Goal: Task Accomplishment & Management: Use online tool/utility

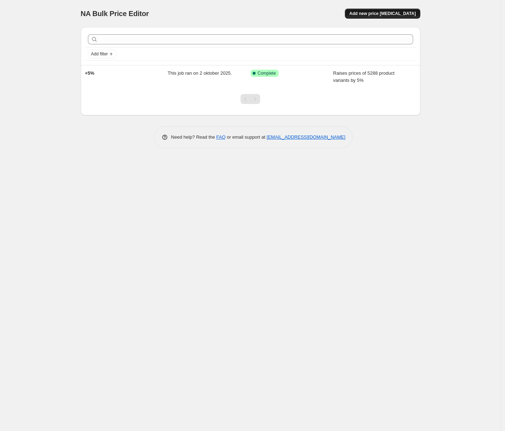
click at [403, 15] on span "Add new price [MEDICAL_DATA]" at bounding box center [382, 14] width 67 height 6
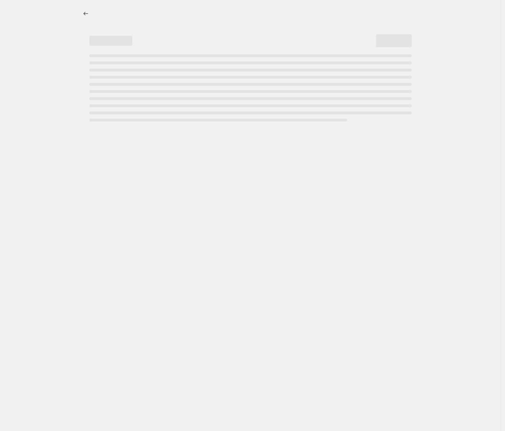
select select "percentage"
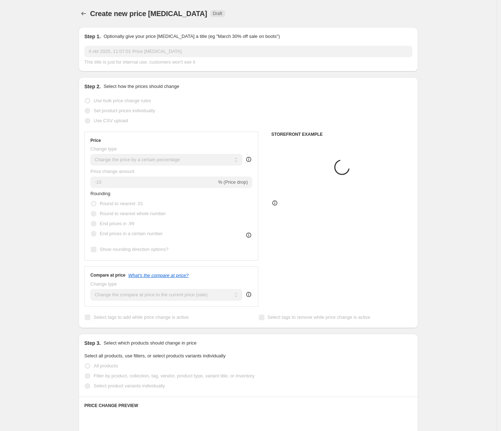
drag, startPoint x: 164, startPoint y: 59, endPoint x: 168, endPoint y: 55, distance: 5.6
click at [164, 59] on span "This title is just for internal use, customers won't see it" at bounding box center [139, 61] width 111 height 5
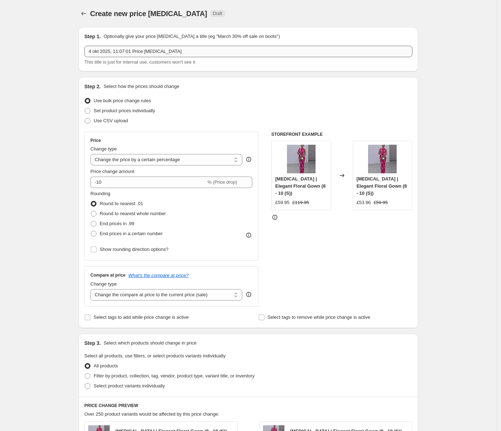
click at [169, 50] on input "4 okt 2025, 11:07:01 Price [MEDICAL_DATA]" at bounding box center [248, 51] width 328 height 11
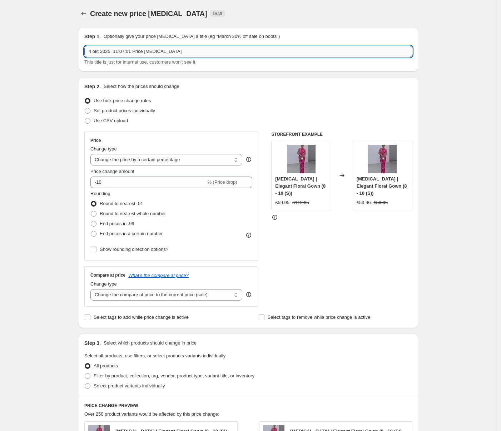
click at [169, 50] on input "4 okt 2025, 11:07:01 Price [MEDICAL_DATA]" at bounding box center [248, 51] width 328 height 11
type input "="
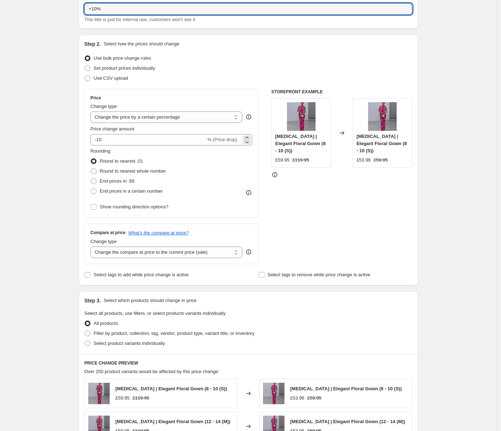
scroll to position [44, 0]
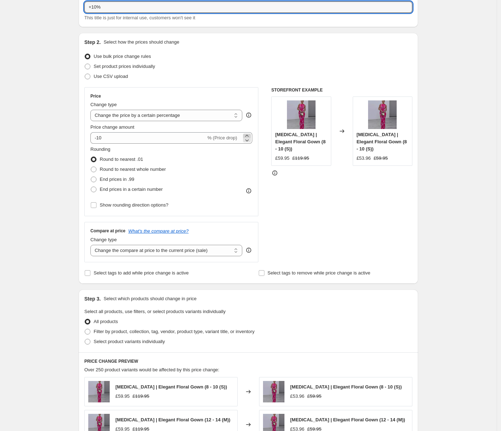
type input "+10%"
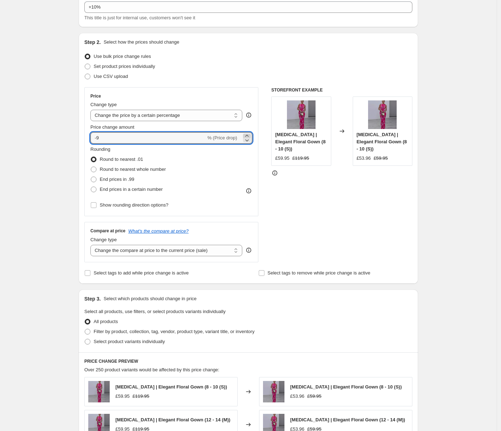
click at [250, 135] on icon at bounding box center [247, 135] width 7 height 7
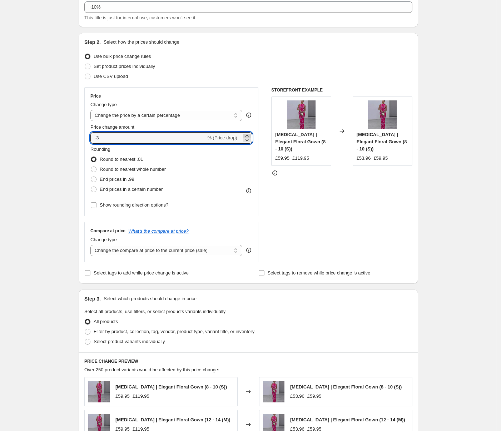
click at [250, 135] on icon at bounding box center [247, 135] width 7 height 7
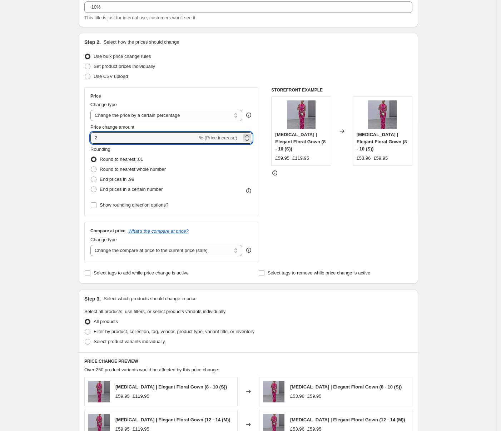
click at [250, 135] on icon at bounding box center [247, 135] width 7 height 7
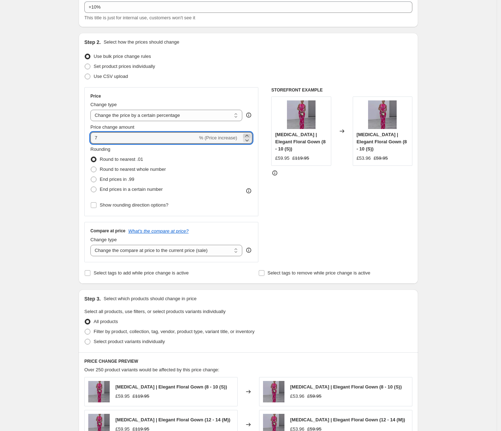
click at [250, 135] on icon at bounding box center [247, 135] width 7 height 7
type input "10"
drag, startPoint x: 149, startPoint y: 188, endPoint x: 148, endPoint y: 193, distance: 5.8
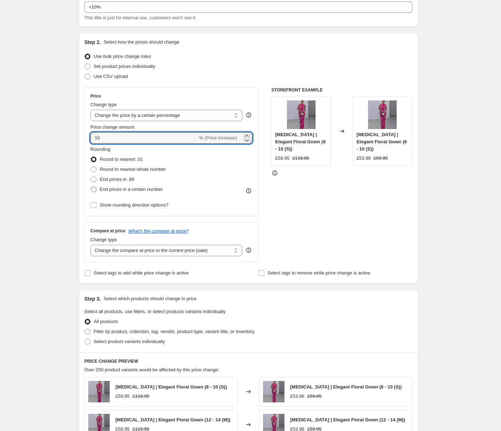
click at [149, 188] on span "End prices in a certain number" at bounding box center [131, 189] width 63 height 5
click at [91, 187] on input "End prices in a certain number" at bounding box center [91, 187] width 0 height 0
radio input "true"
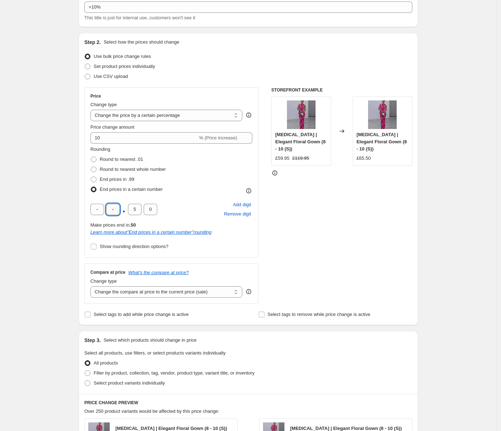
click at [113, 212] on input "text" at bounding box center [113, 209] width 14 height 11
type input "9"
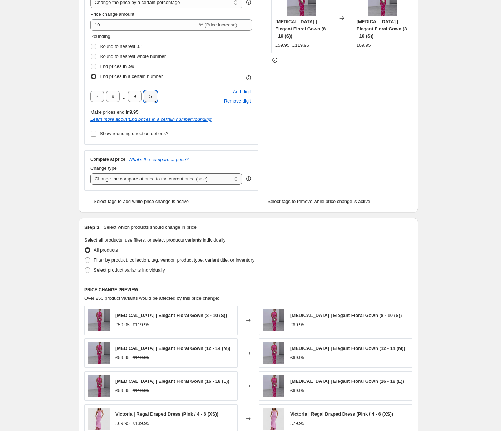
type input "5"
click at [140, 179] on select "Change the compare at price to the current price (sale) Change the compare at p…" at bounding box center [166, 178] width 152 height 11
select select "percentage"
click at [92, 173] on select "Change the compare at price to the current price (sale) Change the compare at p…" at bounding box center [166, 178] width 152 height 11
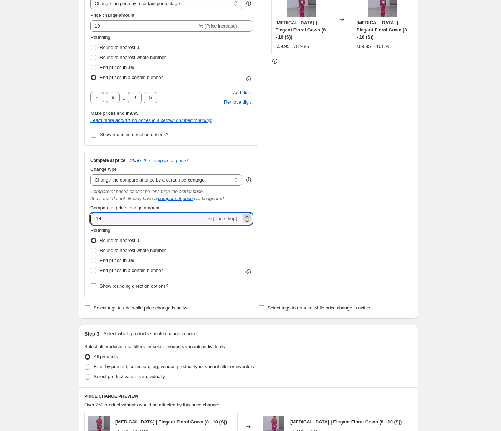
click at [248, 215] on icon at bounding box center [247, 216] width 7 height 7
click at [247, 215] on icon at bounding box center [247, 216] width 7 height 7
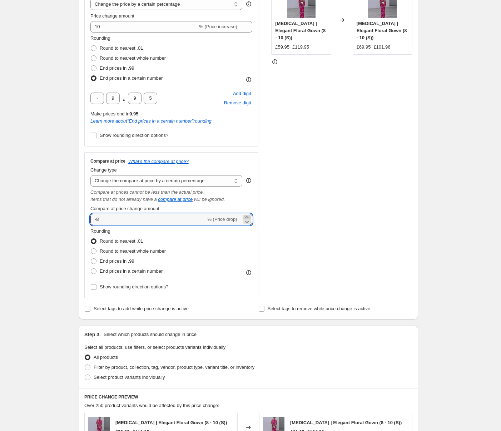
click at [247, 215] on icon at bounding box center [247, 217] width 7 height 7
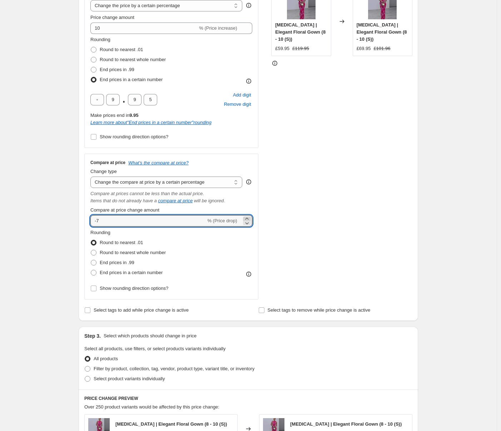
scroll to position [156, 0]
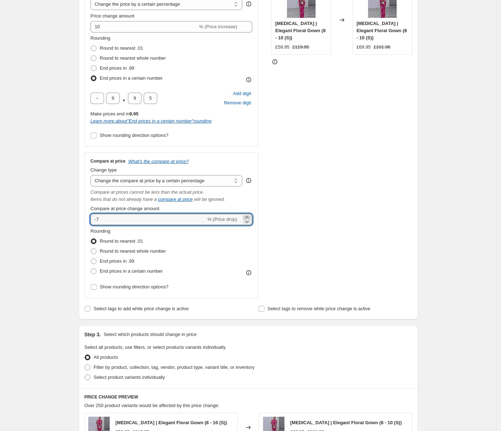
click at [247, 215] on icon at bounding box center [247, 217] width 7 height 7
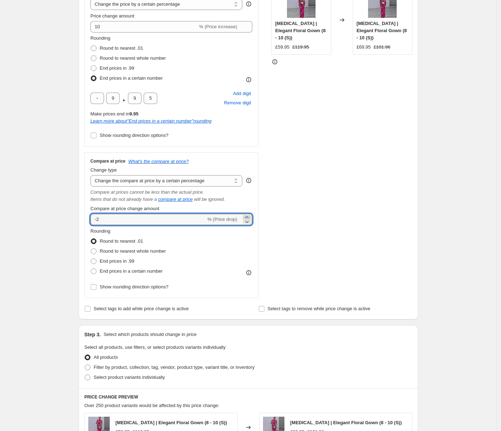
click at [247, 215] on icon at bounding box center [247, 217] width 7 height 7
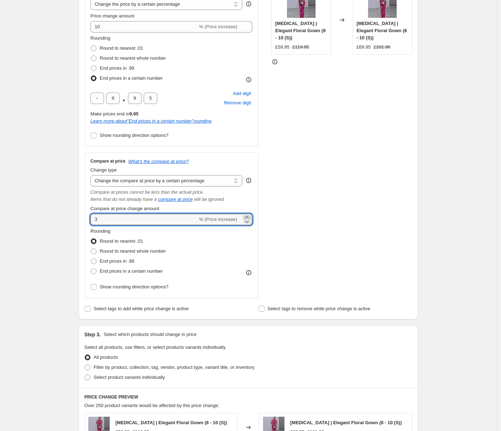
click at [247, 215] on icon at bounding box center [247, 217] width 7 height 7
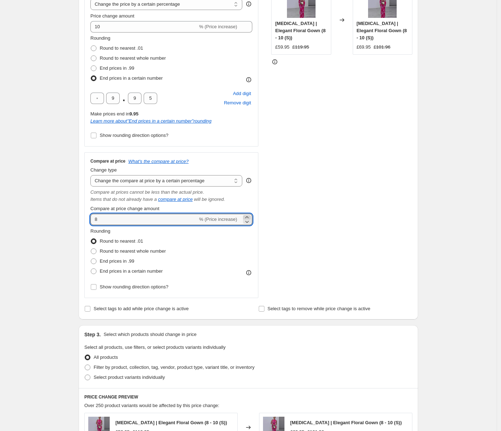
click at [247, 215] on icon at bounding box center [247, 217] width 7 height 7
type input "10"
click at [136, 271] on span "End prices in a certain number" at bounding box center [131, 271] width 63 height 5
click at [91, 269] on input "End prices in a certain number" at bounding box center [91, 269] width 0 height 0
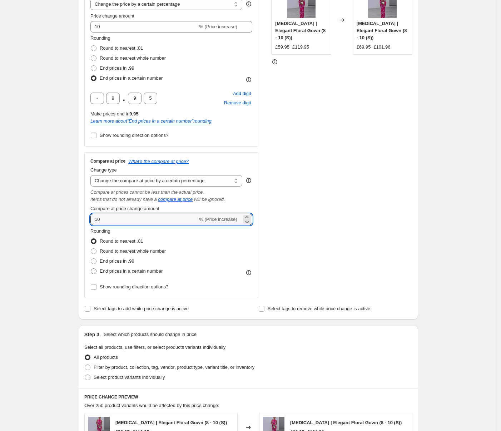
radio input "true"
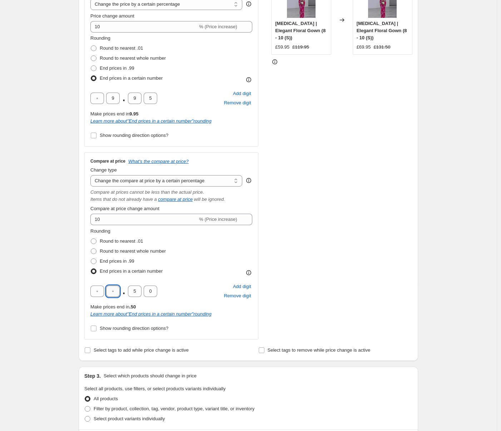
click at [114, 291] on input "text" at bounding box center [113, 291] width 14 height 11
type input "9"
type input "5"
click at [51, 266] on div "Create new price [MEDICAL_DATA]. This page is ready Create new price [MEDICAL_D…" at bounding box center [248, 295] width 497 height 903
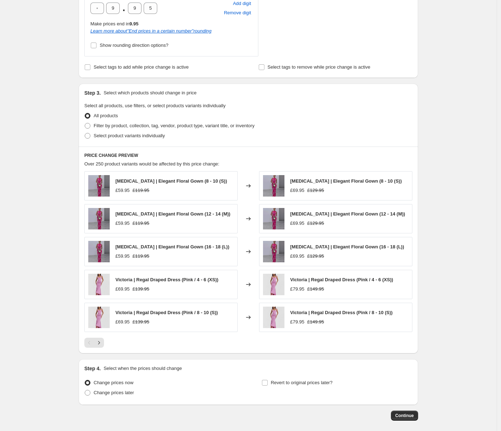
scroll to position [472, 0]
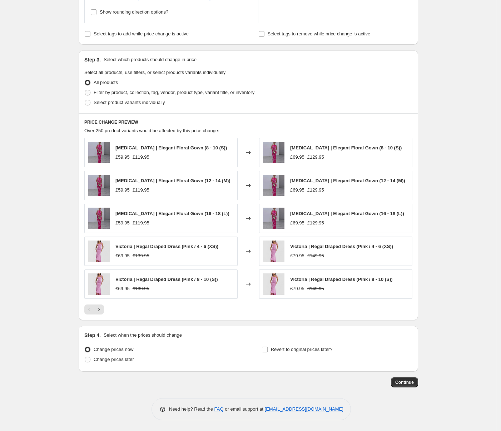
click at [133, 93] on span "Filter by product, collection, tag, vendor, product type, variant title, or inv…" at bounding box center [174, 92] width 161 height 5
click at [85, 90] on input "Filter by product, collection, tag, vendor, product type, variant title, or inv…" at bounding box center [85, 90] width 0 height 0
radio input "true"
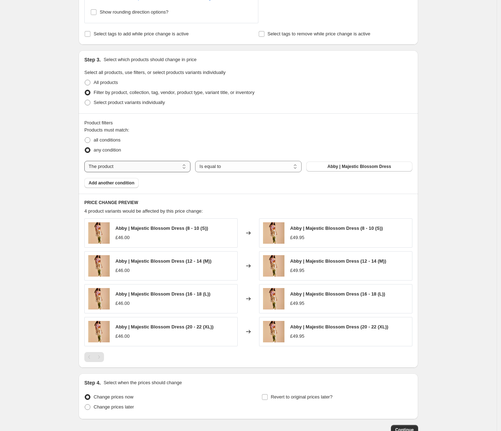
click at [146, 164] on select "The product The product's collection The product's tag The product's vendor The…" at bounding box center [137, 166] width 106 height 11
select select "collection"
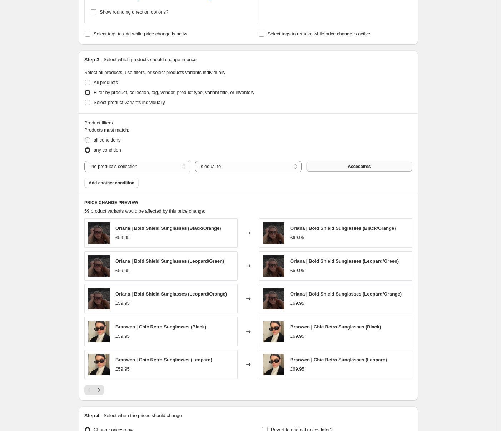
click at [369, 168] on span "Accesoires" at bounding box center [359, 167] width 23 height 6
click at [124, 185] on span "Add another condition" at bounding box center [112, 183] width 46 height 6
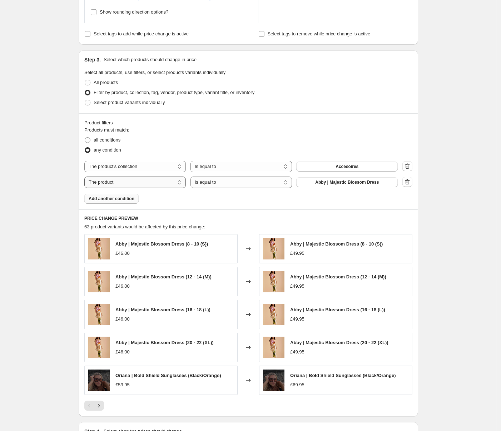
click at [171, 183] on select "The product The product's collection The product's tag The product's vendor The…" at bounding box center [135, 182] width 102 height 11
select select "collection"
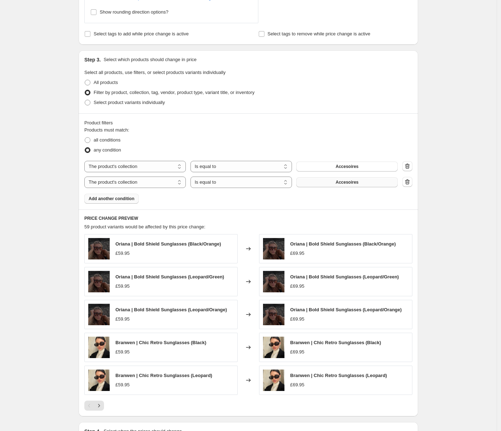
click at [355, 182] on span "Accesoires" at bounding box center [347, 183] width 23 height 6
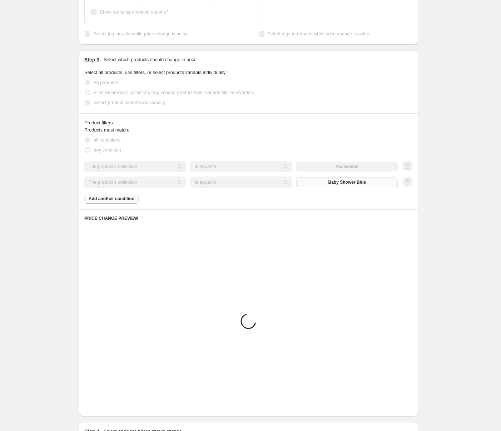
click at [139, 207] on div "Product filters Products must match: all conditions any condition The product T…" at bounding box center [249, 161] width 340 height 96
click at [118, 196] on div "Products must match: all conditions any condition The product The product's col…" at bounding box center [248, 165] width 328 height 77
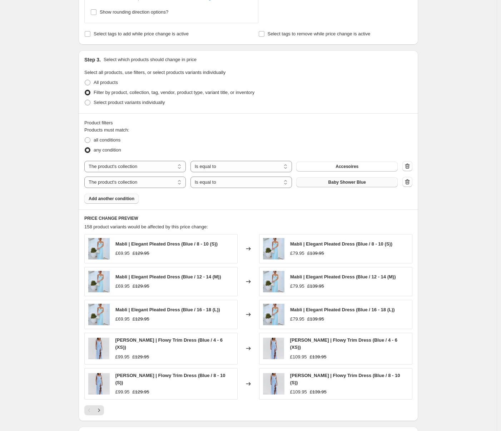
click at [119, 201] on span "Add another condition" at bounding box center [112, 199] width 46 height 6
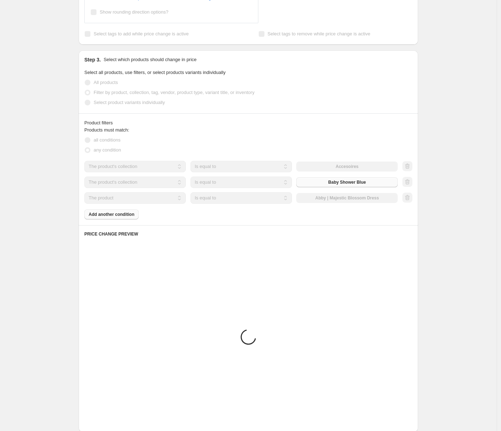
click at [158, 198] on select "The product The product's collection The product's tag The product's vendor The…" at bounding box center [135, 197] width 102 height 11
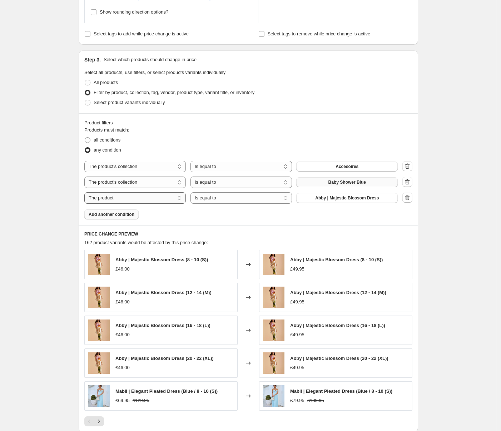
click at [177, 200] on select "The product The product's collection The product's tag The product's vendor The…" at bounding box center [135, 197] width 102 height 11
select select "collection"
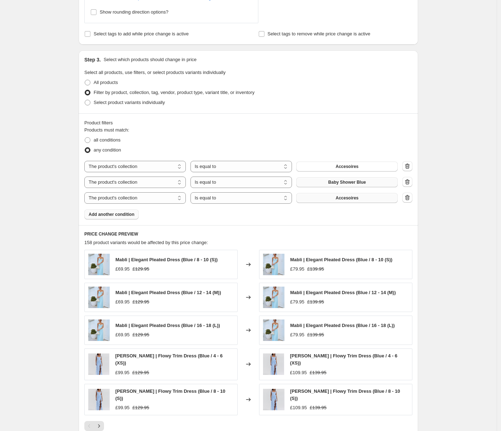
click at [363, 198] on button "Accesoires" at bounding box center [347, 198] width 102 height 10
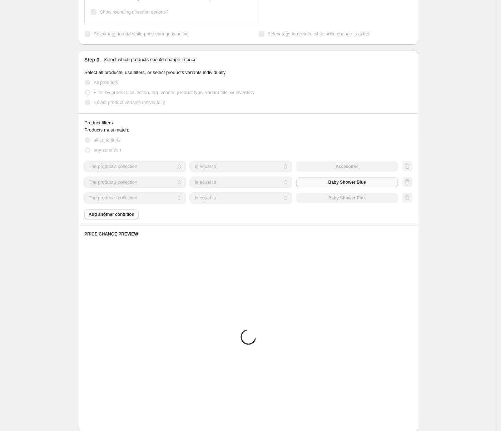
click at [131, 215] on div "Products must match: all conditions any condition The product The product's col…" at bounding box center [248, 173] width 328 height 93
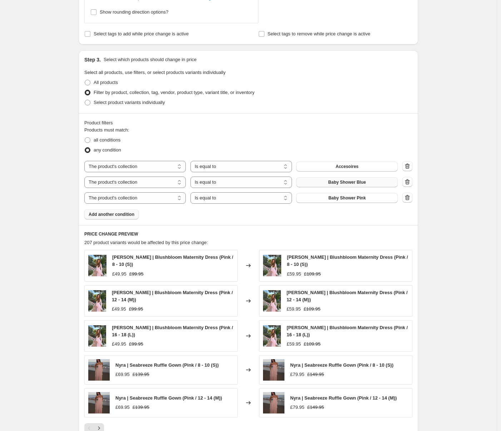
click at [128, 215] on span "Add another condition" at bounding box center [112, 215] width 46 height 6
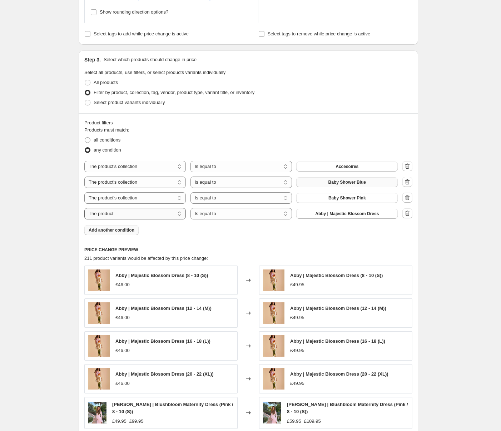
click at [157, 216] on select "The product The product's collection The product's tag The product's vendor The…" at bounding box center [135, 213] width 102 height 11
select select "collection"
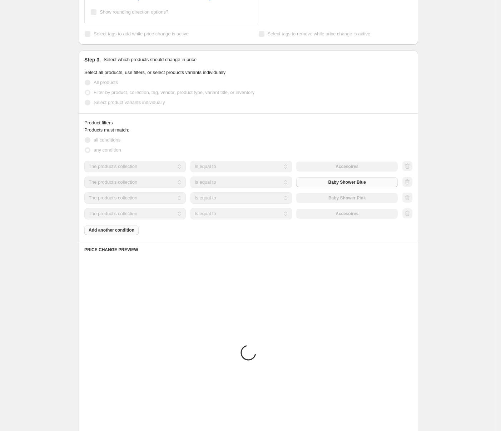
click at [359, 214] on div "The product The product's collection The product's tag The product's vendor The…" at bounding box center [241, 213] width 314 height 11
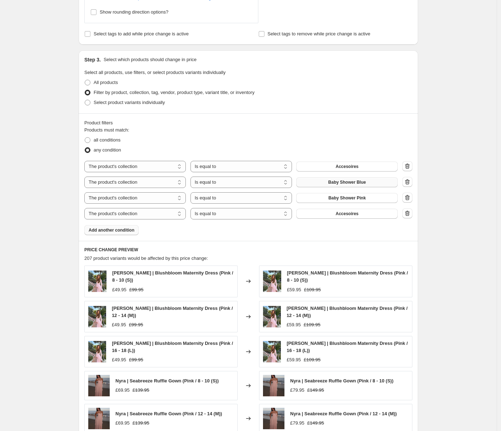
click at [354, 213] on span "Accesoires" at bounding box center [347, 214] width 23 height 6
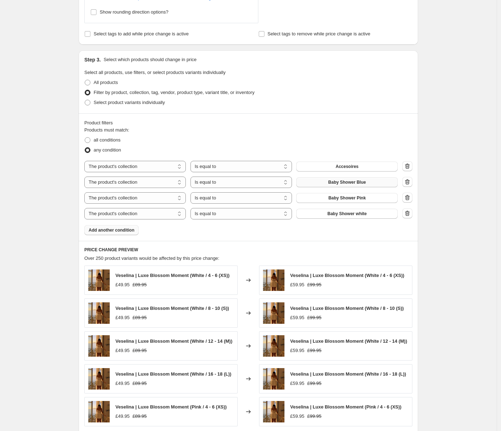
click at [114, 231] on span "Add another condition" at bounding box center [112, 230] width 46 height 6
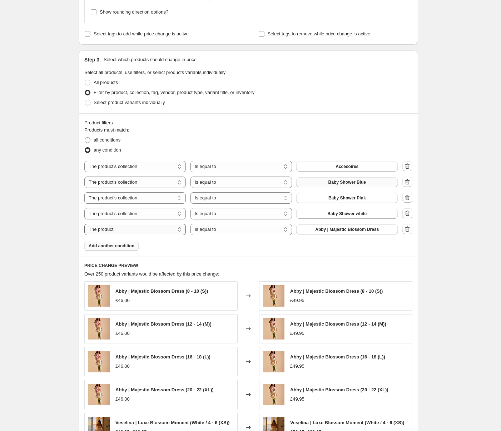
click at [152, 230] on select "The product The product's collection The product's tag The product's vendor The…" at bounding box center [135, 229] width 102 height 11
select select "collection"
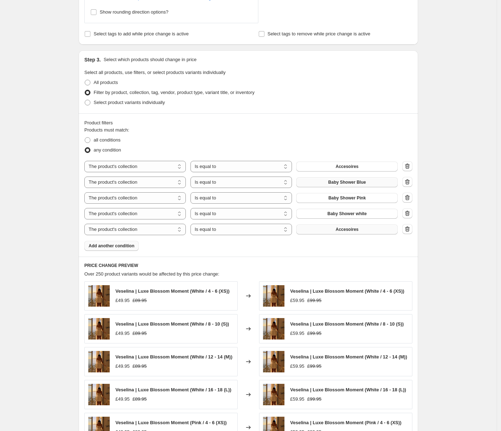
drag, startPoint x: 359, startPoint y: 229, endPoint x: 349, endPoint y: 230, distance: 9.4
click at [358, 229] on span "Accesoires" at bounding box center [347, 230] width 23 height 6
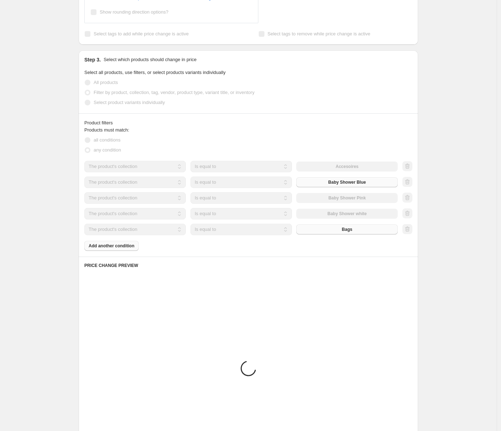
click at [118, 244] on div "Products must match: all conditions any condition The product The product's col…" at bounding box center [248, 189] width 328 height 124
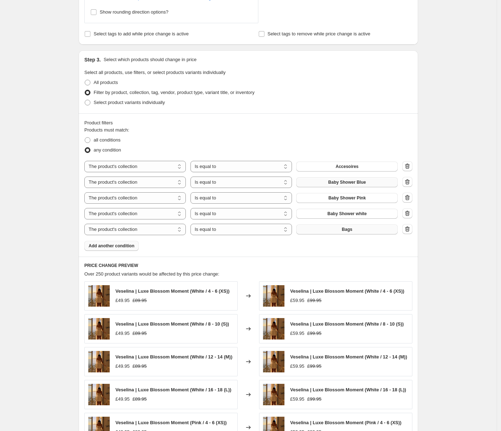
click at [127, 249] on button "Add another condition" at bounding box center [111, 246] width 54 height 10
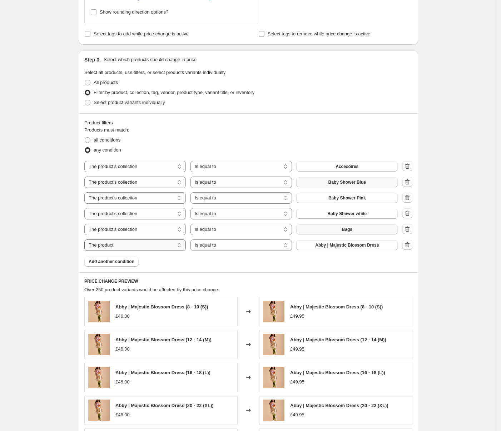
click at [148, 249] on select "The product The product's collection The product's tag The product's vendor The…" at bounding box center [135, 245] width 102 height 11
select select "collection"
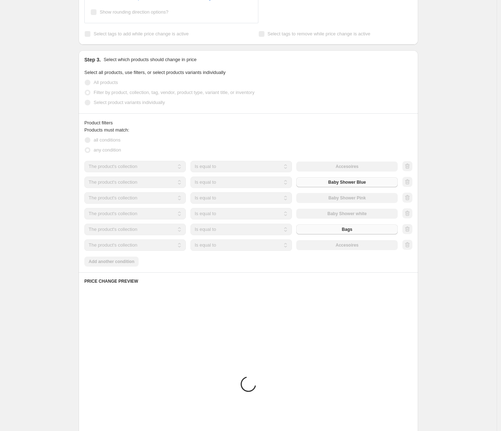
click at [350, 245] on div "The product The product's collection The product's tag The product's vendor The…" at bounding box center [241, 245] width 314 height 11
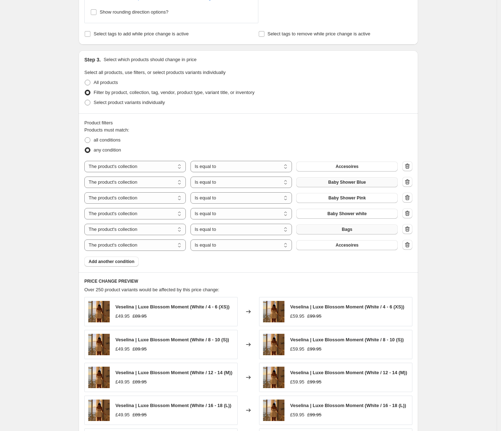
click at [352, 245] on span "Accesoires" at bounding box center [347, 245] width 23 height 6
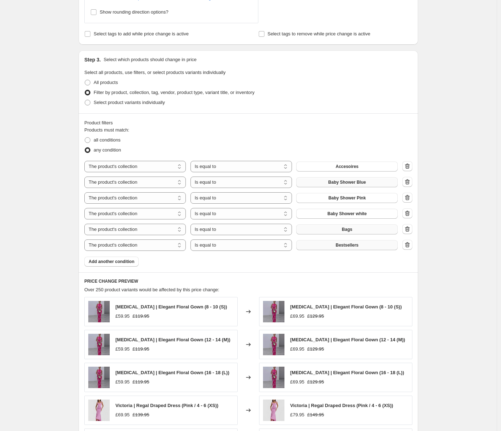
click at [351, 241] on button "Bestsellers" at bounding box center [347, 245] width 102 height 10
click at [139, 261] on button "Add another condition" at bounding box center [111, 262] width 54 height 10
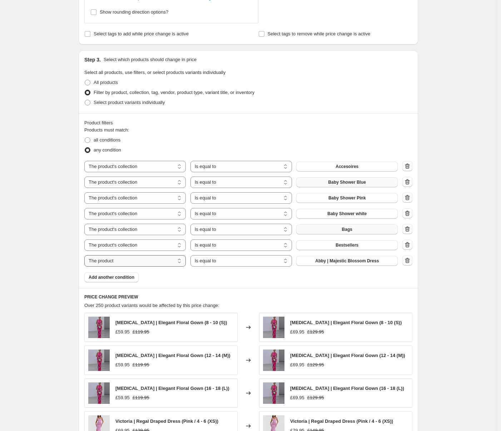
click at [171, 262] on select "The product The product's collection The product's tag The product's vendor The…" at bounding box center [135, 260] width 102 height 11
select select "collection"
click at [346, 263] on span "Accesoires" at bounding box center [347, 261] width 23 height 6
click at [124, 280] on button "Add another condition" at bounding box center [111, 277] width 54 height 10
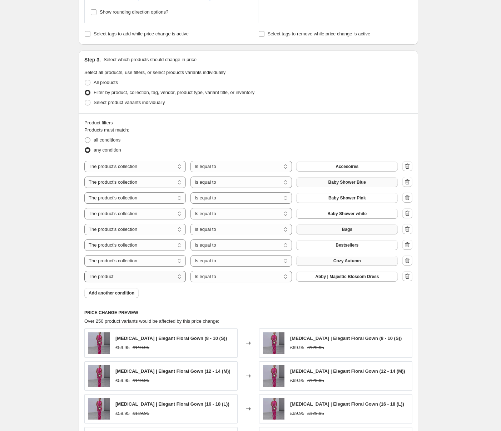
click at [164, 277] on select "The product The product's collection The product's tag The product's vendor The…" at bounding box center [135, 276] width 102 height 11
select select "collection"
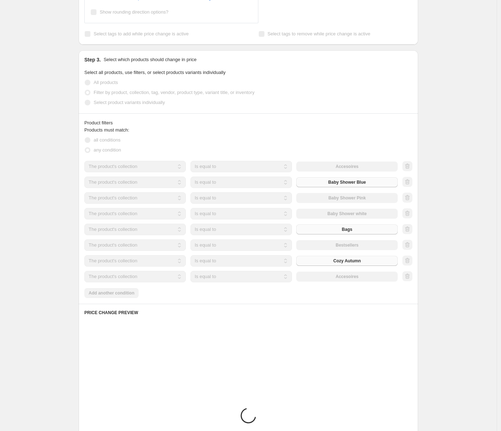
click at [357, 279] on div "The product The product's collection The product's tag The product's vendor The…" at bounding box center [241, 276] width 314 height 11
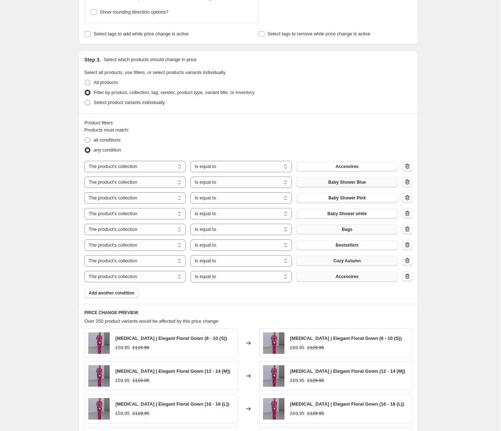
click at [359, 278] on span "Accesoires" at bounding box center [347, 277] width 23 height 6
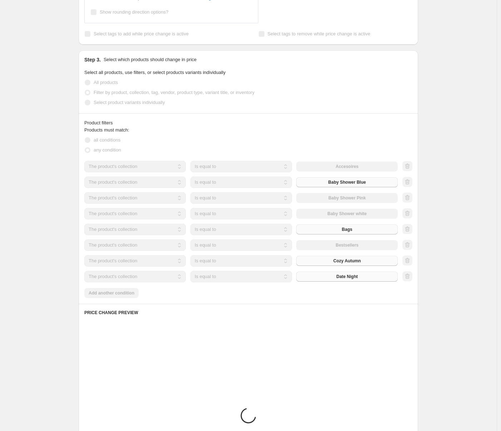
click at [126, 296] on div "Products must match: all conditions any condition The product The product's col…" at bounding box center [248, 213] width 328 height 172
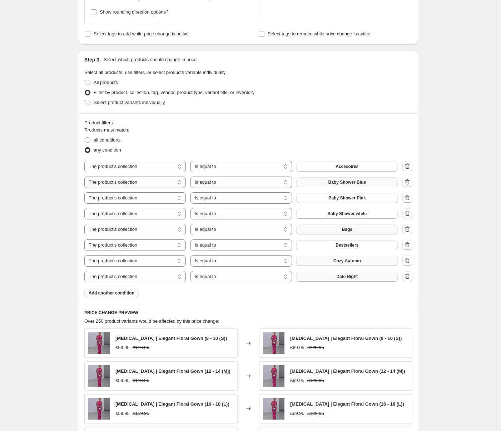
click at [126, 294] on span "Add another condition" at bounding box center [112, 293] width 46 height 6
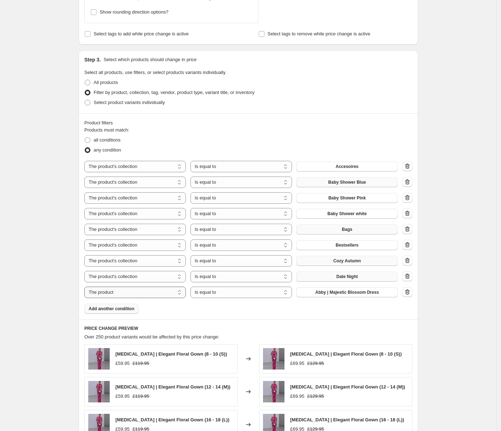
click at [161, 296] on select "The product The product's collection The product's tag The product's vendor The…" at bounding box center [135, 292] width 102 height 11
select select "collection"
click at [359, 291] on span "Accesoires" at bounding box center [347, 293] width 23 height 6
click at [124, 311] on span "Add another condition" at bounding box center [112, 309] width 46 height 6
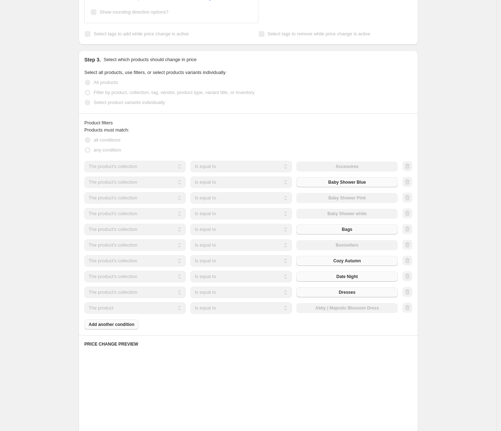
click at [149, 310] on select "The product The product's collection The product's tag The product's vendor The…" at bounding box center [135, 308] width 102 height 11
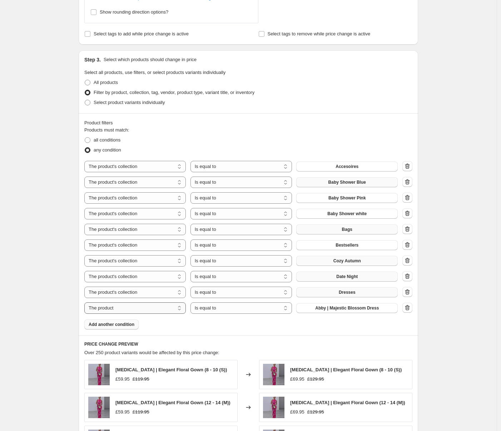
click at [152, 310] on select "The product The product's collection The product's tag The product's vendor The…" at bounding box center [135, 308] width 102 height 11
select select "collection"
click at [346, 309] on span "Accesoires" at bounding box center [347, 308] width 23 height 6
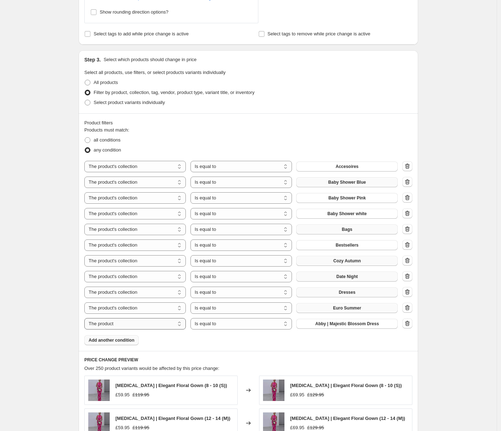
click at [156, 321] on select "The product The product's collection The product's tag The product's vendor The…" at bounding box center [135, 323] width 102 height 11
select select "collection"
click at [334, 323] on button "Accesoires" at bounding box center [347, 324] width 102 height 10
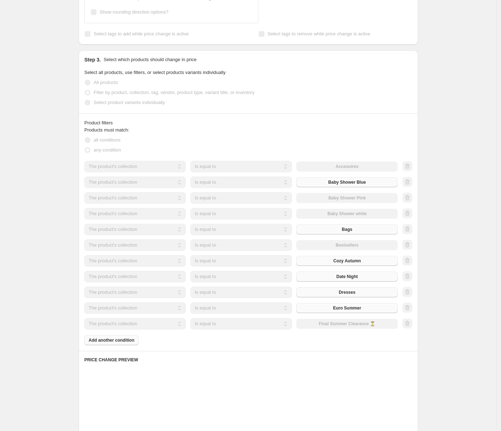
click at [129, 347] on div "Product filters Products must match: all conditions any condition The product T…" at bounding box center [249, 232] width 340 height 238
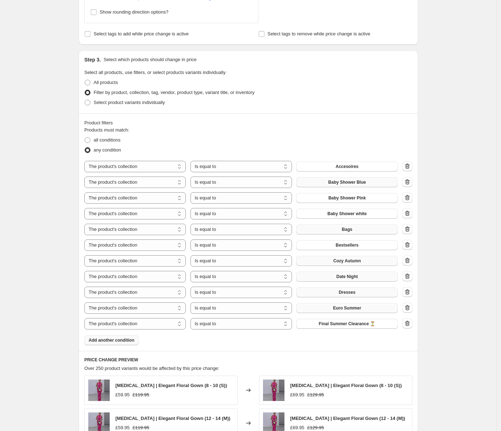
click at [128, 341] on span "Add another condition" at bounding box center [112, 341] width 46 height 6
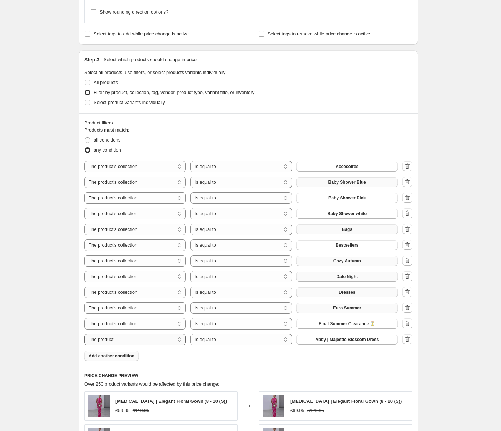
click at [162, 339] on select "The product The product's collection The product's tag The product's vendor The…" at bounding box center [135, 339] width 102 height 11
select select "collection"
click at [347, 339] on span "Accesoires" at bounding box center [347, 340] width 23 height 6
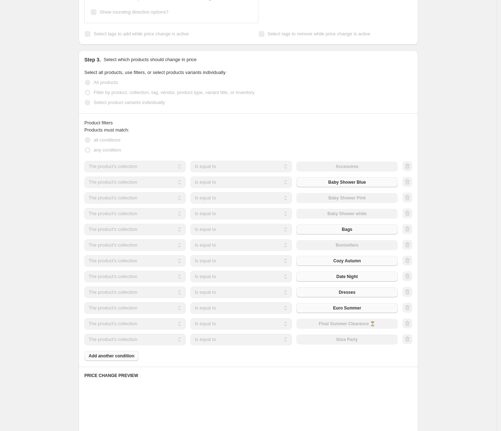
click at [124, 358] on div "Products must match: all conditions any condition The product The product's col…" at bounding box center [248, 244] width 328 height 235
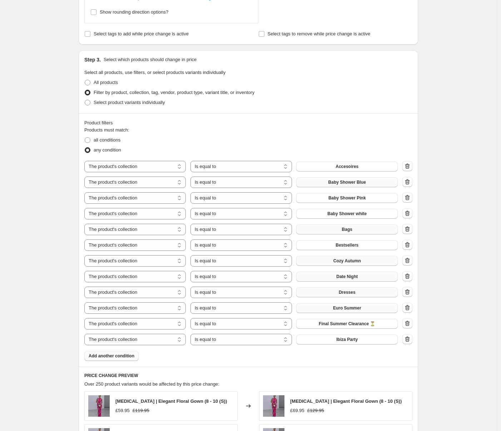
click at [124, 356] on span "Add another condition" at bounding box center [112, 356] width 46 height 6
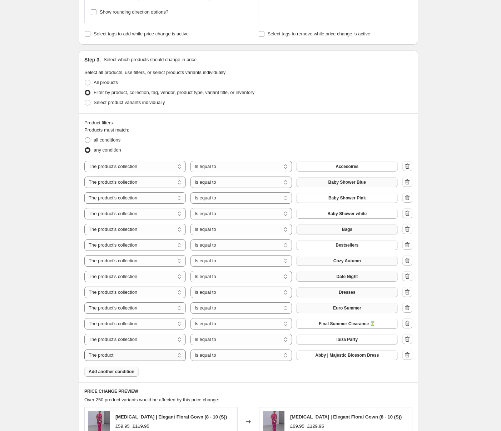
click at [125, 355] on select "The product The product's collection The product's tag The product's vendor The…" at bounding box center [135, 355] width 102 height 11
select select "collection"
click at [339, 360] on div "The product The product's collection The product's tag The product's vendor The…" at bounding box center [241, 355] width 314 height 11
click at [340, 359] on button "Accesoires" at bounding box center [347, 355] width 102 height 10
click at [311, 351] on button "Jackets & coats" at bounding box center [347, 355] width 102 height 10
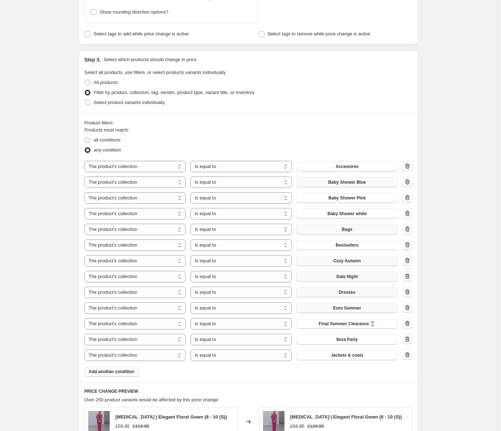
click at [119, 365] on div "Products must match: all conditions any condition The product The product's col…" at bounding box center [248, 252] width 328 height 250
drag, startPoint x: 119, startPoint y: 369, endPoint x: 43, endPoint y: 253, distance: 139.3
click at [119, 369] on span "Add another condition" at bounding box center [112, 372] width 46 height 6
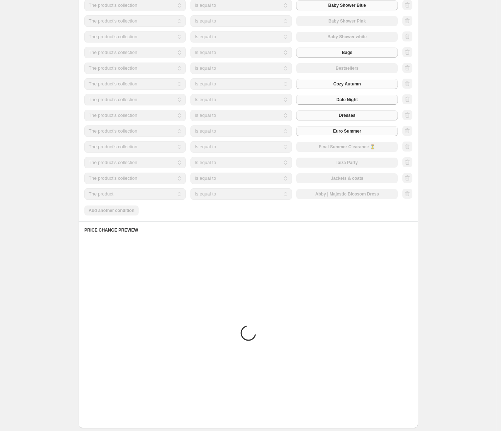
scroll to position [654, 0]
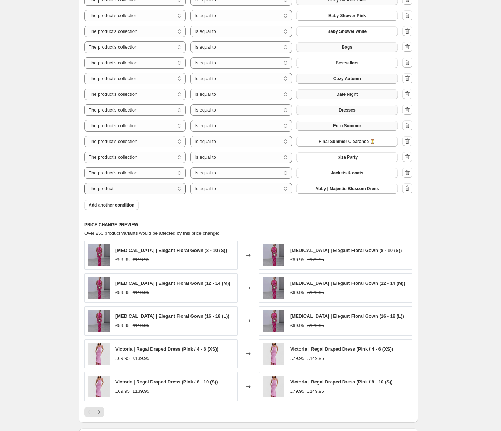
click at [136, 188] on select "The product The product's collection The product's tag The product's vendor The…" at bounding box center [135, 188] width 102 height 11
select select "collection"
click at [350, 188] on span "Accesoires" at bounding box center [347, 189] width 23 height 6
click at [124, 206] on span "Add another condition" at bounding box center [112, 205] width 46 height 6
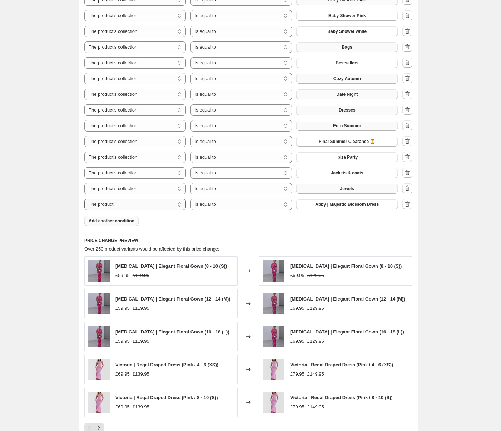
click at [154, 206] on select "The product The product's collection The product's tag The product's vendor The…" at bounding box center [135, 204] width 102 height 11
select select "collection"
click at [362, 202] on button "Accesoires" at bounding box center [347, 205] width 102 height 10
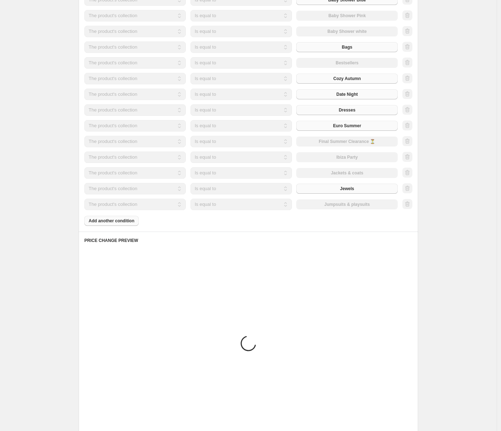
click at [118, 221] on div "Products must match: all conditions any condition The product The product's col…" at bounding box center [248, 85] width 328 height 282
click at [122, 221] on div "Products must match: all conditions any condition The product The product's col…" at bounding box center [248, 85] width 328 height 282
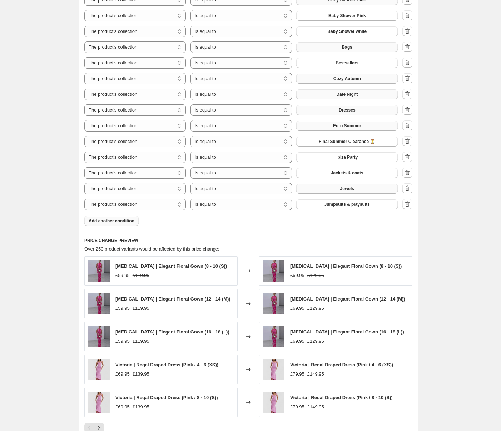
click at [129, 221] on span "Add another condition" at bounding box center [112, 221] width 46 height 6
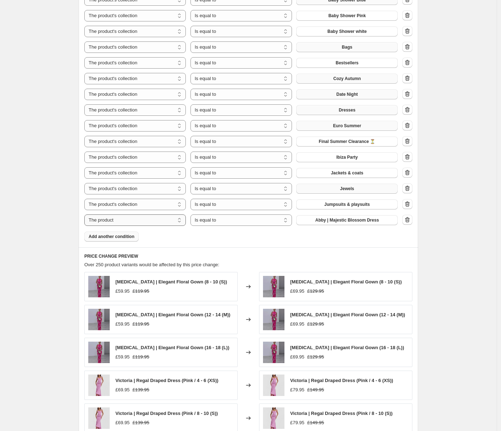
click at [171, 222] on select "The product The product's collection The product's tag The product's vendor The…" at bounding box center [135, 220] width 102 height 11
select select "collection"
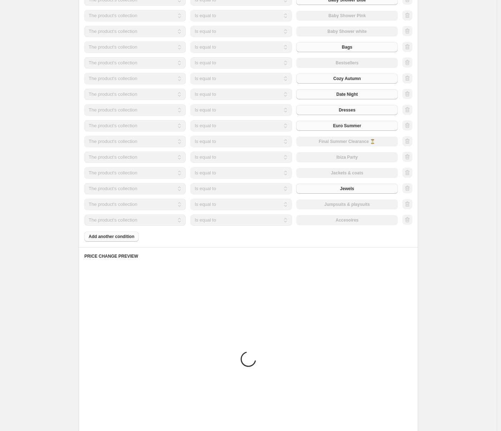
click at [338, 219] on div "The product The product's collection The product's tag The product's vendor The…" at bounding box center [241, 220] width 314 height 11
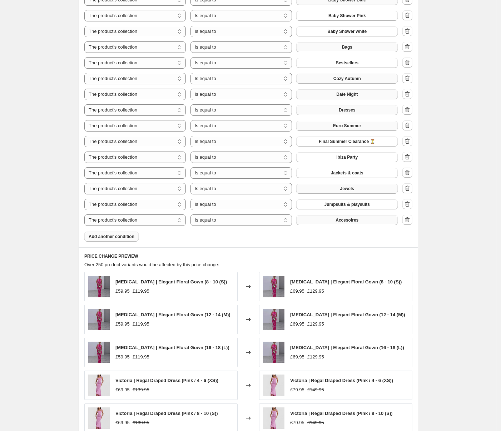
click at [353, 221] on span "Accesoires" at bounding box center [347, 220] width 23 height 6
click at [122, 237] on span "Add another condition" at bounding box center [112, 237] width 46 height 6
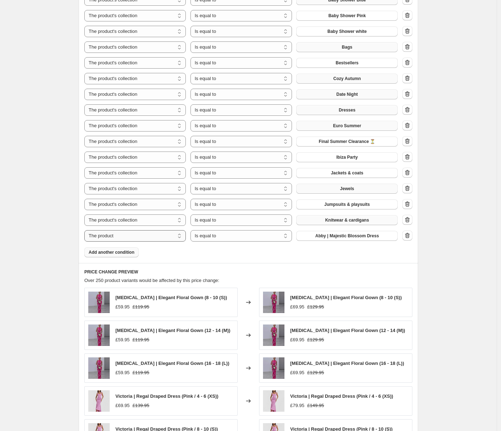
click at [152, 235] on select "The product The product's collection The product's tag The product's vendor The…" at bounding box center [135, 235] width 102 height 11
select select "collection"
click at [318, 240] on button "Accesoires" at bounding box center [347, 236] width 102 height 10
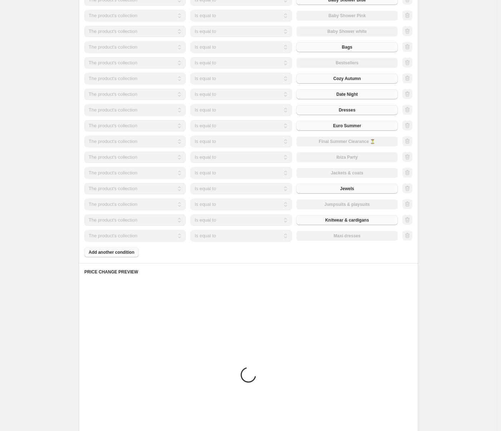
click at [112, 252] on div "Products must match: all conditions any condition The product The product's col…" at bounding box center [248, 100] width 328 height 313
click at [127, 254] on div "Products must match: all conditions any condition The product The product's col…" at bounding box center [248, 100] width 328 height 313
click at [126, 253] on div "Products must match: all conditions any condition The product The product's col…" at bounding box center [248, 100] width 328 height 313
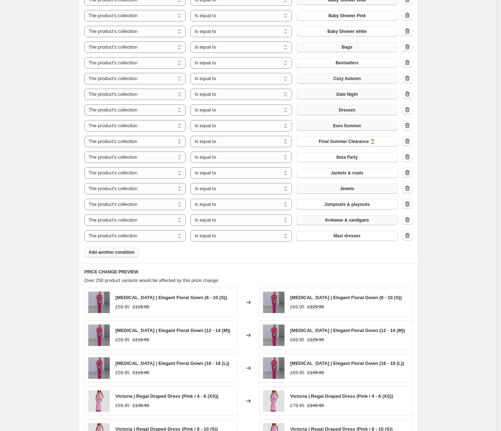
click at [127, 252] on span "Add another condition" at bounding box center [112, 253] width 46 height 6
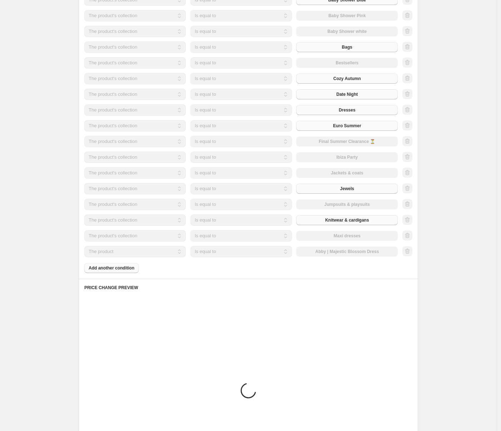
click at [132, 255] on select "The product The product's collection The product's tag The product's vendor The…" at bounding box center [135, 251] width 102 height 11
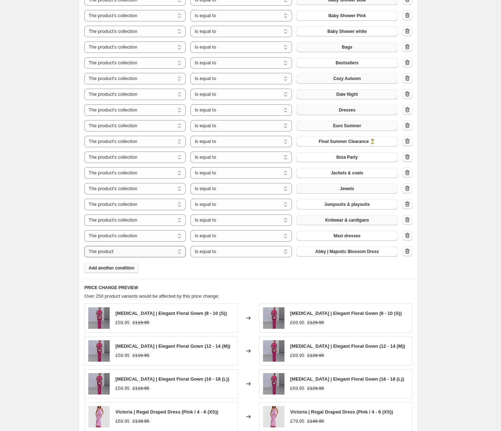
click at [132, 254] on select "The product The product's collection The product's tag The product's vendor The…" at bounding box center [135, 251] width 102 height 11
select select "collection"
click at [340, 249] on button "Accesoires" at bounding box center [347, 252] width 102 height 10
click at [115, 267] on span "Add another condition" at bounding box center [112, 268] width 46 height 6
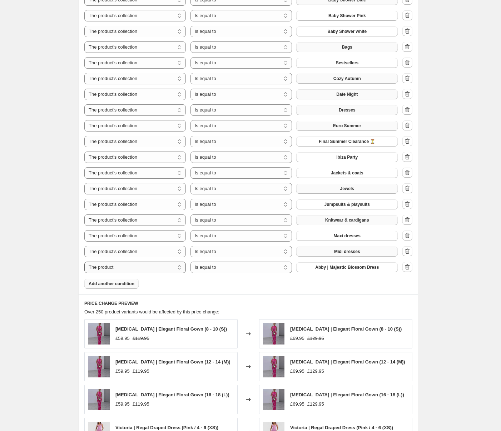
click at [161, 267] on select "The product The product's collection The product's tag The product's vendor The…" at bounding box center [135, 267] width 102 height 11
select select "collection"
drag, startPoint x: 333, startPoint y: 266, endPoint x: 342, endPoint y: 266, distance: 9.0
click at [342, 266] on span "Accesoires" at bounding box center [347, 268] width 23 height 6
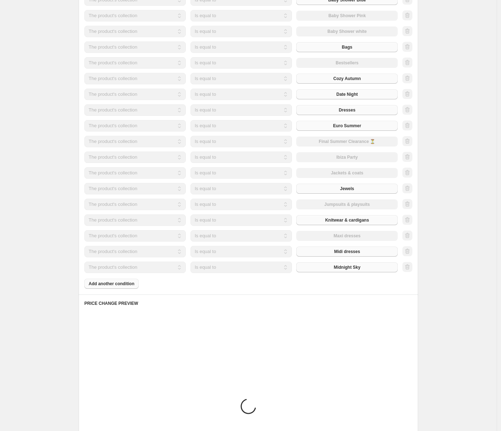
click at [123, 284] on div "Products must match: all conditions any condition The product The product's col…" at bounding box center [248, 116] width 328 height 345
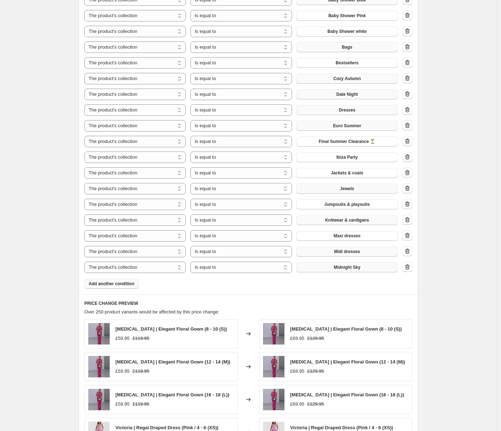
drag, startPoint x: 123, startPoint y: 284, endPoint x: 128, endPoint y: 284, distance: 5.4
click at [128, 284] on span "Add another condition" at bounding box center [112, 284] width 46 height 6
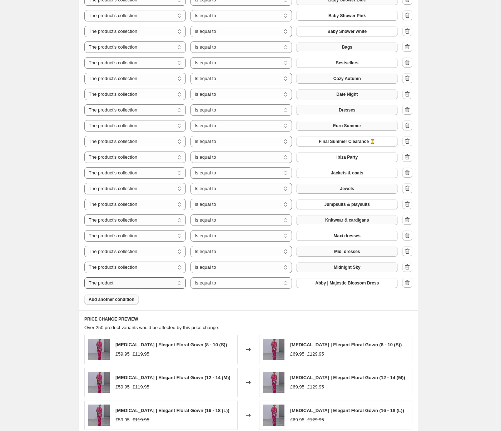
click at [168, 284] on select "The product The product's collection The product's tag The product's vendor The…" at bounding box center [135, 282] width 102 height 11
select select "collection"
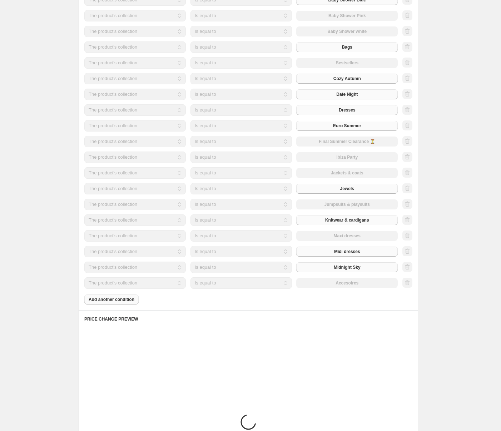
click at [363, 283] on div "The product The product's collection The product's tag The product's vendor The…" at bounding box center [241, 282] width 314 height 11
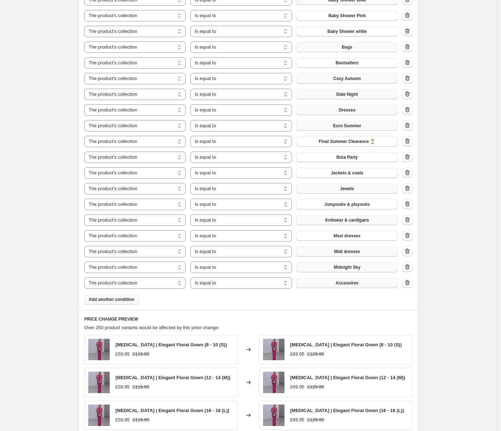
click at [354, 283] on span "Accesoires" at bounding box center [347, 283] width 23 height 6
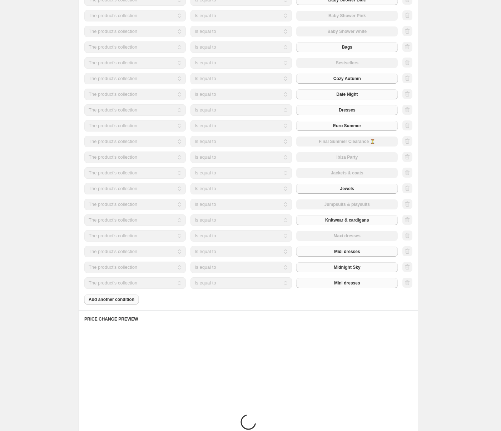
click at [121, 299] on div "Products must match: all conditions any condition The product The product's col…" at bounding box center [248, 124] width 328 height 360
click at [117, 298] on div "Products must match: all conditions any condition The product The product's col…" at bounding box center [248, 124] width 328 height 360
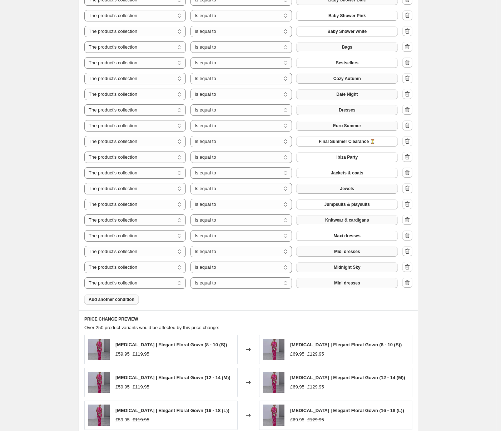
click at [124, 298] on span "Add another condition" at bounding box center [112, 300] width 46 height 6
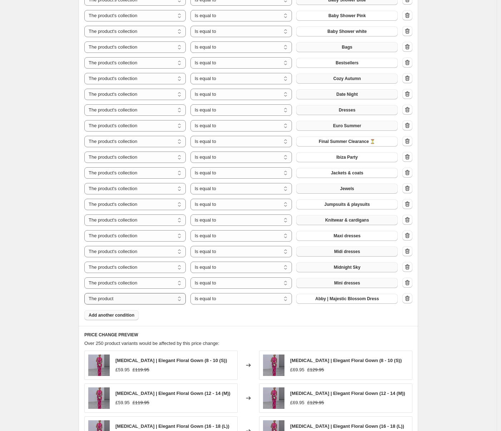
click at [144, 299] on select "The product The product's collection The product's tag The product's vendor The…" at bounding box center [135, 298] width 102 height 11
click at [155, 301] on select "The product The product's collection The product's tag The product's vendor The…" at bounding box center [135, 298] width 102 height 11
select select "collection"
click at [333, 299] on button "Accesoires" at bounding box center [347, 299] width 102 height 10
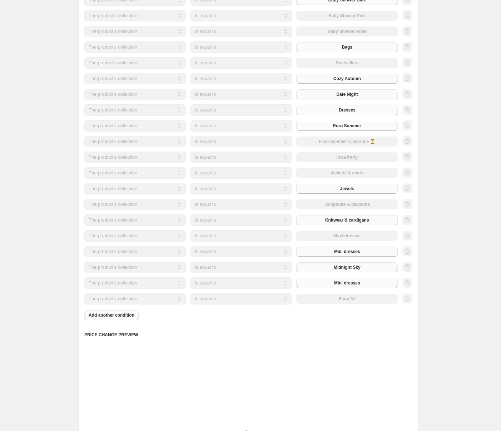
click at [132, 312] on div "Products must match: all conditions any condition The product The product's col…" at bounding box center [248, 132] width 328 height 376
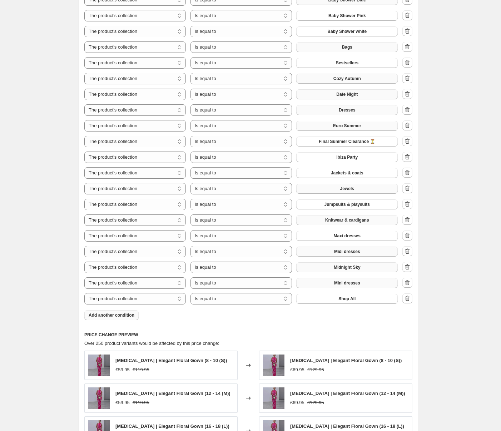
click at [129, 314] on span "Add another condition" at bounding box center [112, 316] width 46 height 6
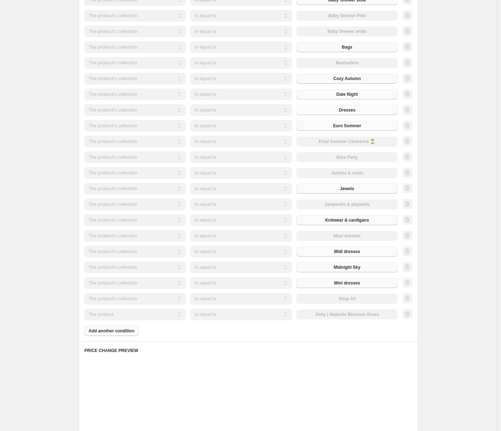
click at [148, 316] on select "The product The product's collection The product's tag The product's vendor The…" at bounding box center [135, 314] width 102 height 11
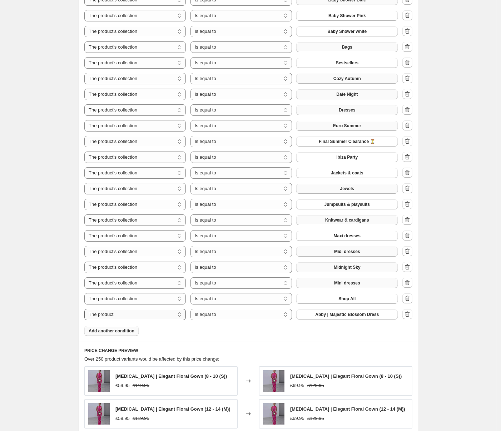
select select "collection"
click at [329, 312] on button "Accesoires" at bounding box center [347, 315] width 102 height 10
click at [109, 330] on span "Add another condition" at bounding box center [112, 331] width 46 height 6
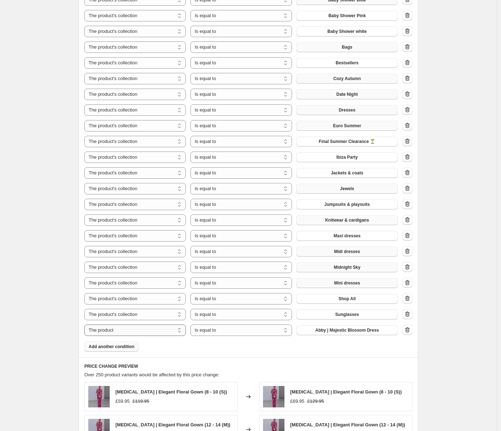
click at [168, 333] on select "The product The product's collection The product's tag The product's vendor The…" at bounding box center [135, 330] width 102 height 11
click at [176, 332] on select "The product The product's collection The product's tag The product's vendor The…" at bounding box center [135, 330] width 102 height 11
select select "collection"
click at [362, 331] on button "Accesoires" at bounding box center [347, 330] width 102 height 10
click at [111, 348] on span "Add another condition" at bounding box center [112, 347] width 46 height 6
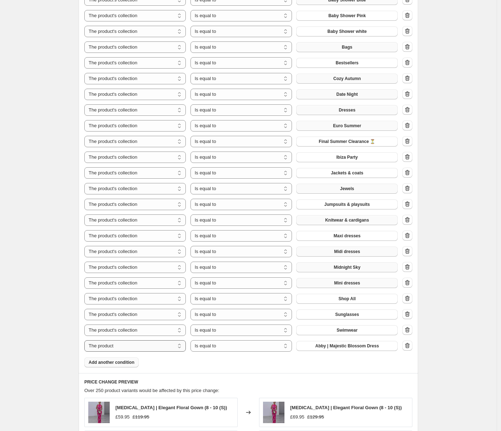
click at [164, 347] on select "The product The product's collection The product's tag The product's vendor The…" at bounding box center [135, 345] width 102 height 11
select select "collection"
click at [330, 350] on button "Accesoires" at bounding box center [347, 346] width 102 height 10
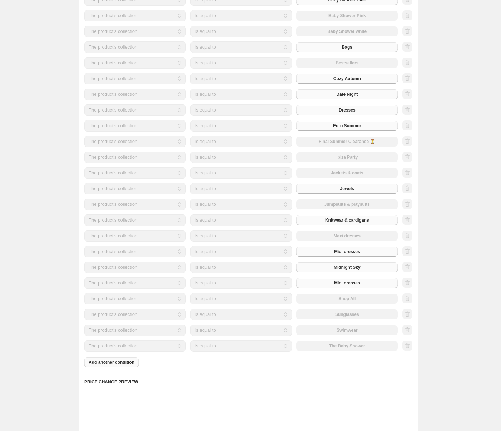
click at [122, 365] on div "Products must match: all conditions any condition The product The product's col…" at bounding box center [248, 155] width 328 height 423
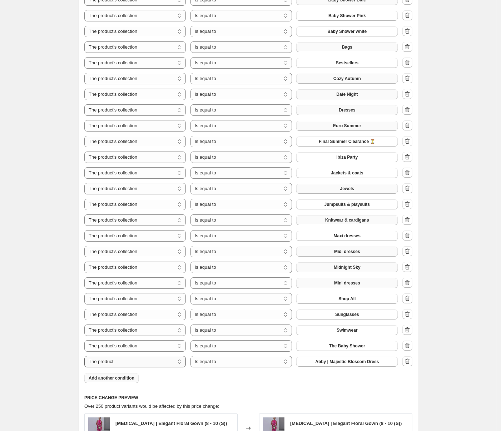
click at [155, 362] on select "The product The product's collection The product's tag The product's vendor The…" at bounding box center [135, 361] width 102 height 11
select select "collection"
click at [353, 361] on span "Accesoires" at bounding box center [347, 362] width 23 height 6
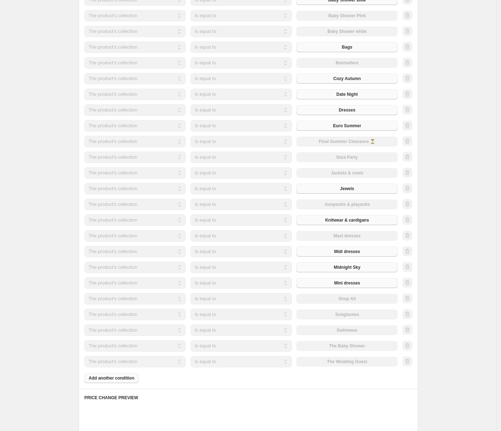
click at [123, 375] on div "Products must match: all conditions any condition The product The product's col…" at bounding box center [248, 163] width 328 height 439
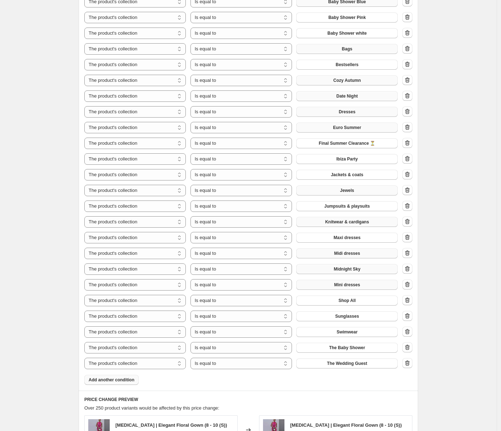
click at [117, 375] on button "Add another condition" at bounding box center [111, 380] width 54 height 10
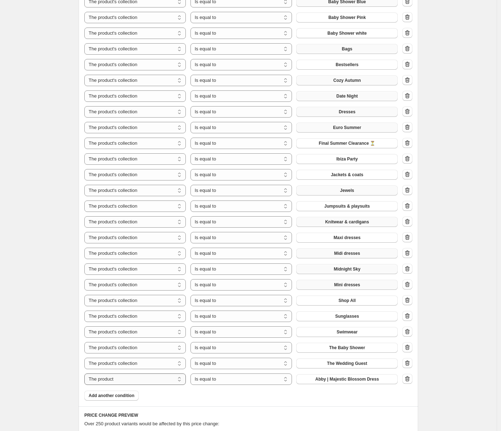
click at [123, 378] on select "The product The product's collection The product's tag The product's vendor The…" at bounding box center [135, 379] width 102 height 11
select select "collection"
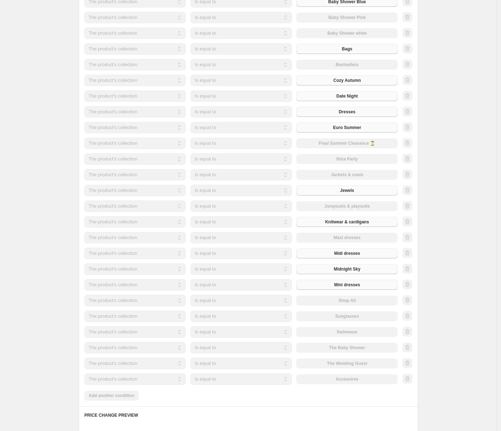
click at [347, 380] on div "The product The product's collection The product's tag The product's vendor The…" at bounding box center [241, 379] width 314 height 11
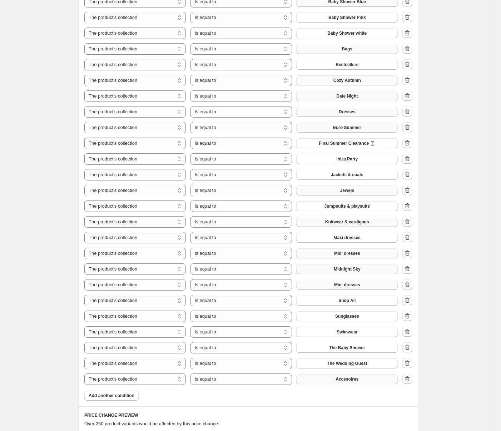
click at [347, 378] on span "Accesoires" at bounding box center [347, 380] width 23 height 6
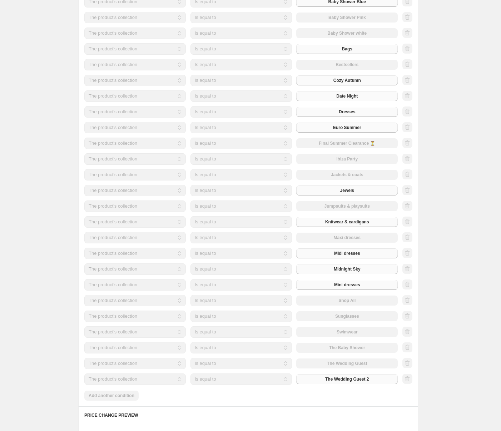
click at [117, 391] on div "Products must match: all conditions any condition The product The product's col…" at bounding box center [248, 173] width 328 height 455
click at [128, 394] on div "Products must match: all conditions any condition The product The product's col…" at bounding box center [248, 173] width 328 height 455
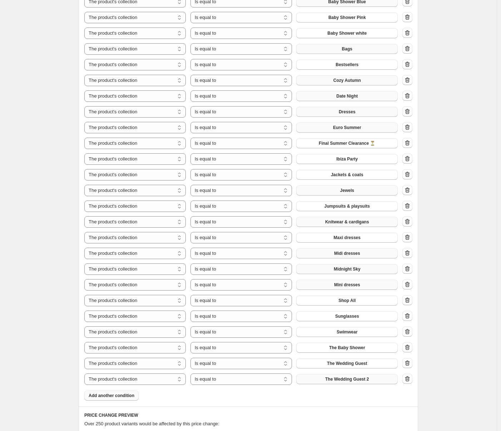
click at [130, 395] on span "Add another condition" at bounding box center [112, 396] width 46 height 6
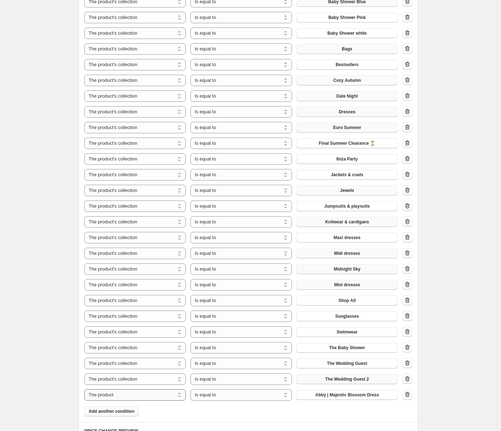
click at [141, 394] on select "The product The product's collection The product's tag The product's vendor The…" at bounding box center [135, 394] width 102 height 11
select select "collection"
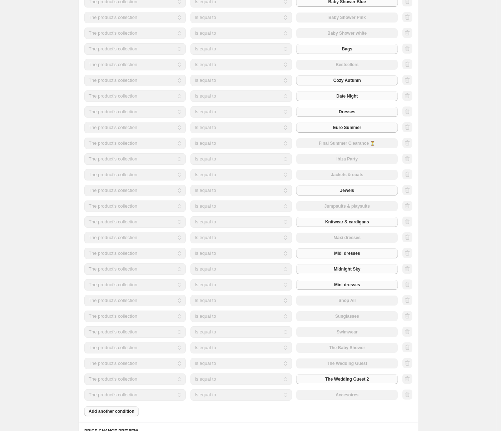
click at [330, 394] on div "The product The product's collection The product's tag The product's vendor The…" at bounding box center [241, 394] width 314 height 11
click at [353, 395] on div "The product The product's collection The product's tag The product's vendor The…" at bounding box center [241, 394] width 314 height 11
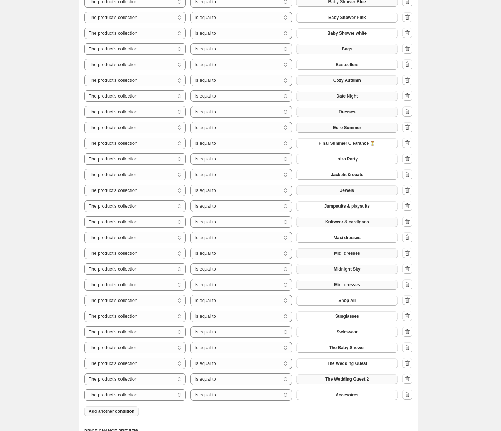
click at [353, 395] on span "Accesoires" at bounding box center [347, 395] width 23 height 6
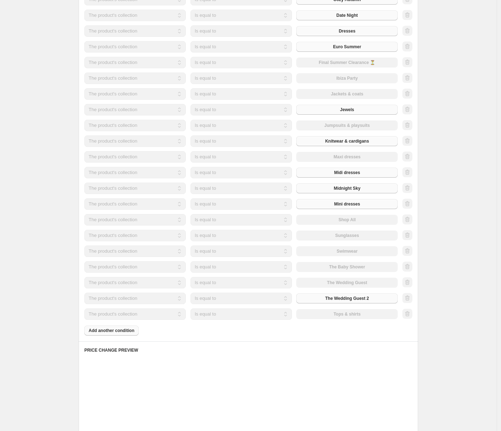
scroll to position [735, 0]
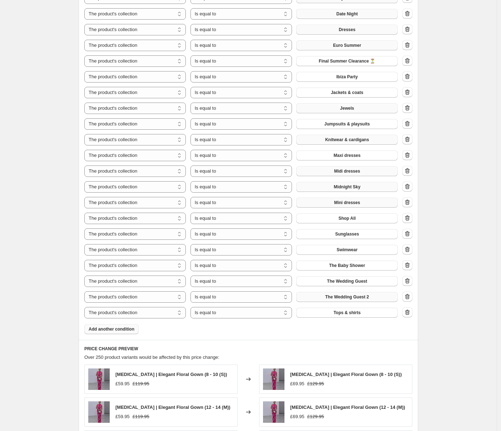
click at [127, 325] on button "Add another condition" at bounding box center [111, 329] width 54 height 10
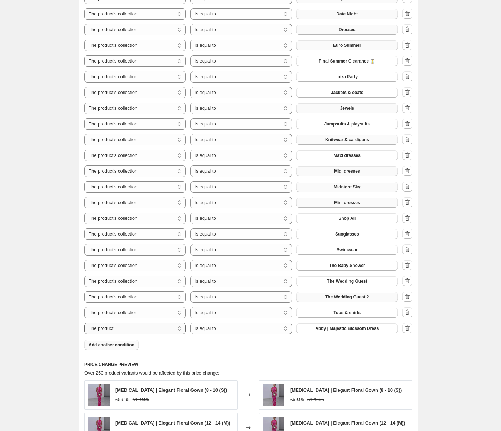
click at [149, 332] on select "The product The product's collection The product's tag The product's vendor The…" at bounding box center [135, 328] width 102 height 11
select select "collection"
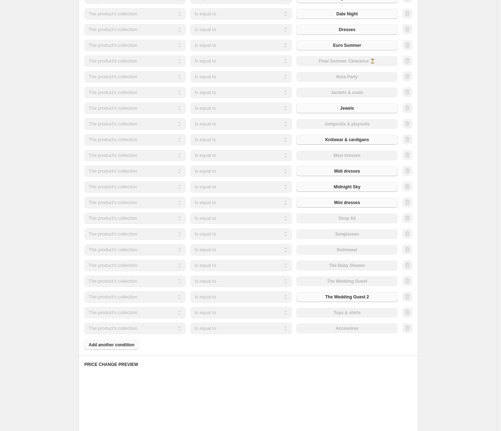
click at [371, 329] on div "The product The product's collection The product's tag The product's vendor The…" at bounding box center [241, 328] width 314 height 11
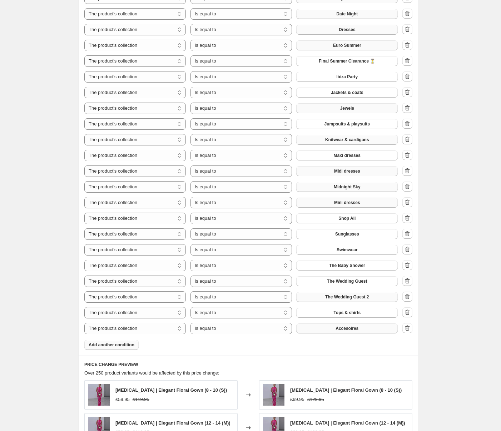
click at [362, 328] on button "Accesoires" at bounding box center [347, 329] width 102 height 10
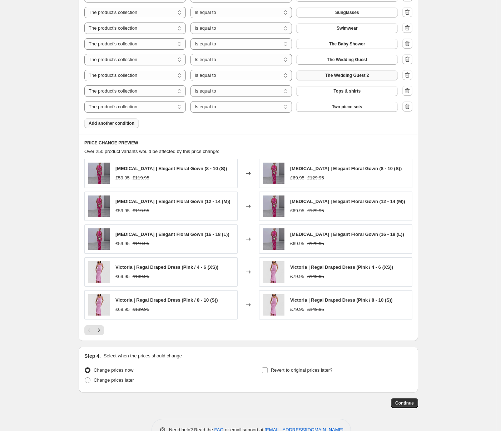
scroll to position [977, 0]
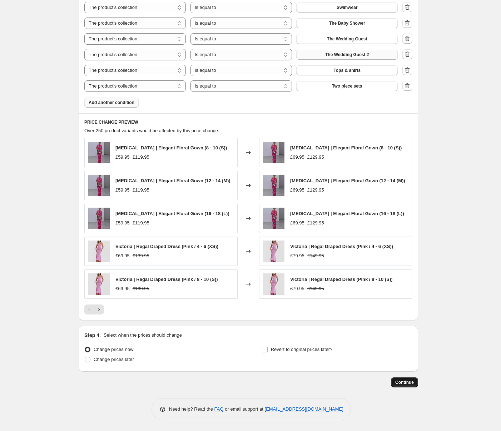
click at [403, 378] on button "Continue" at bounding box center [404, 383] width 27 height 10
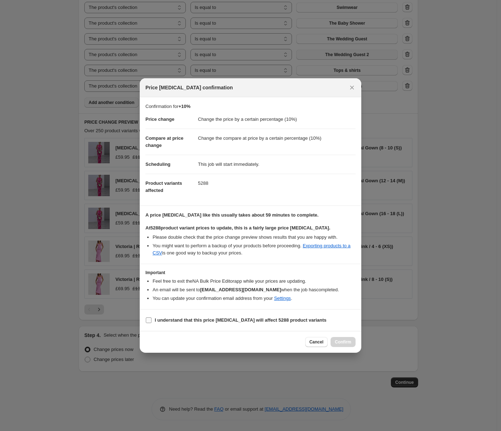
click at [268, 326] on section "I understand that this price [MEDICAL_DATA] will affect 5288 product variants" at bounding box center [251, 320] width 222 height 21
drag, startPoint x: 272, startPoint y: 321, endPoint x: 360, endPoint y: 359, distance: 95.8
click at [272, 321] on b "I understand that this price [MEDICAL_DATA] will affect 5288 product variants" at bounding box center [241, 320] width 172 height 5
click at [152, 321] on input "I understand that this price [MEDICAL_DATA] will affect 5288 product variants" at bounding box center [149, 321] width 6 height 6
checkbox input "true"
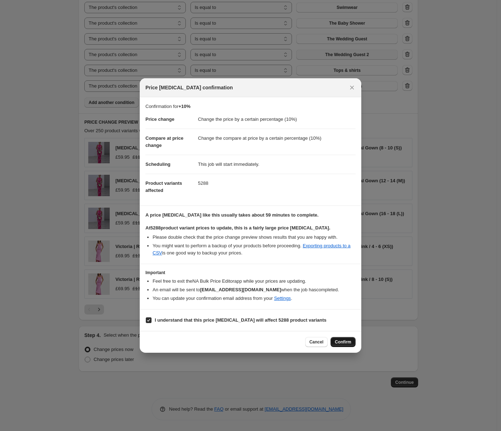
click at [344, 338] on button "Confirm" at bounding box center [343, 342] width 25 height 10
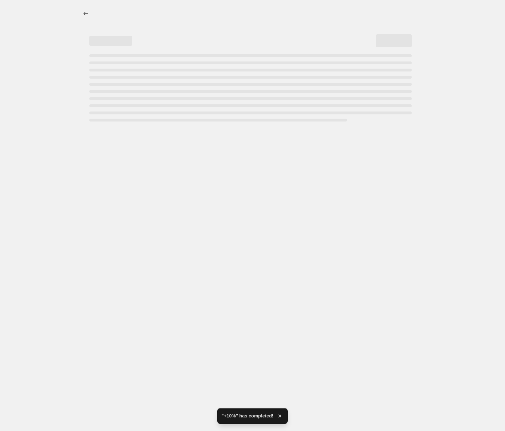
select select "percentage"
select select "collection"
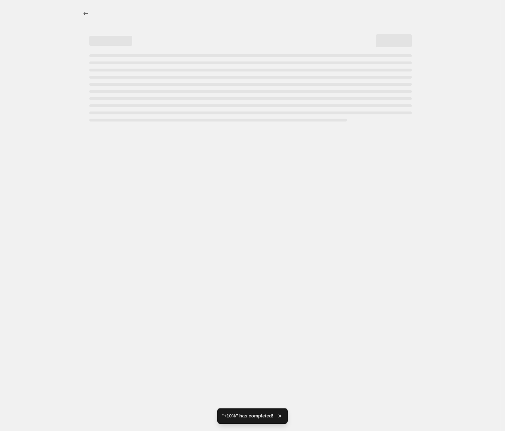
select select "collection"
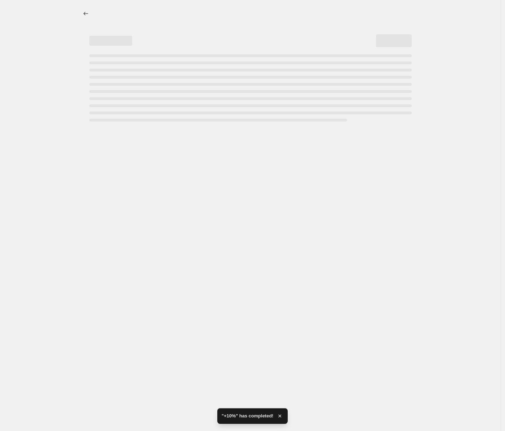
select select "collection"
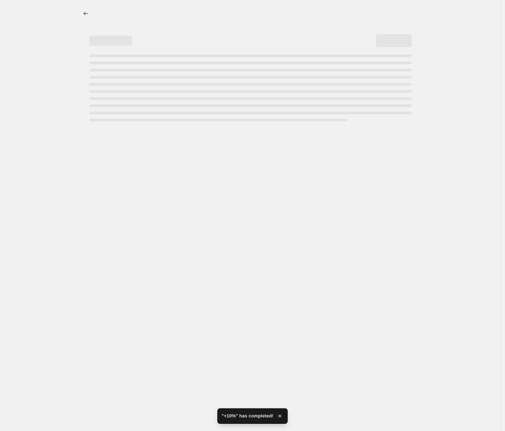
select select "collection"
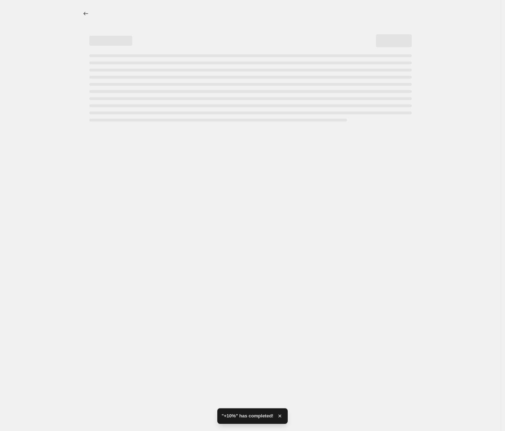
select select "collection"
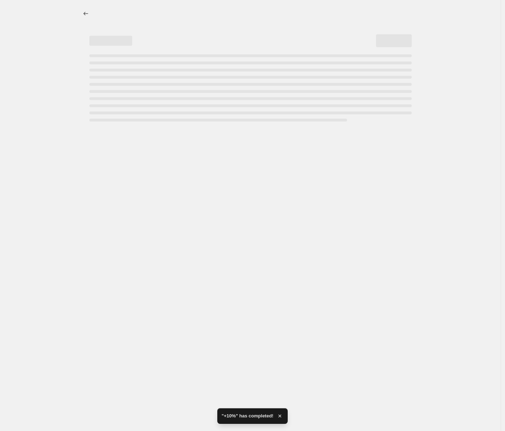
select select "collection"
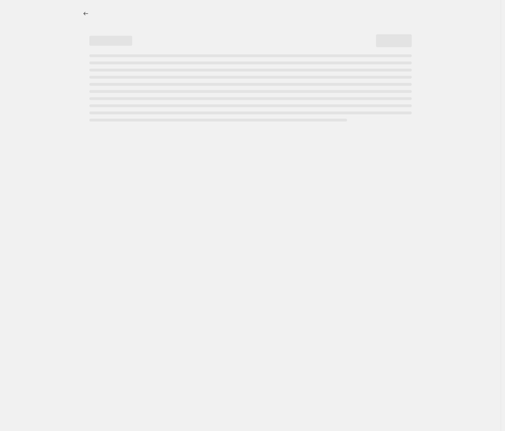
select select "percentage"
select select "collection"
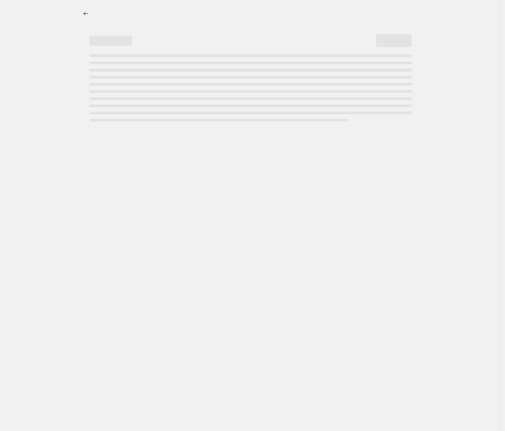
select select "collection"
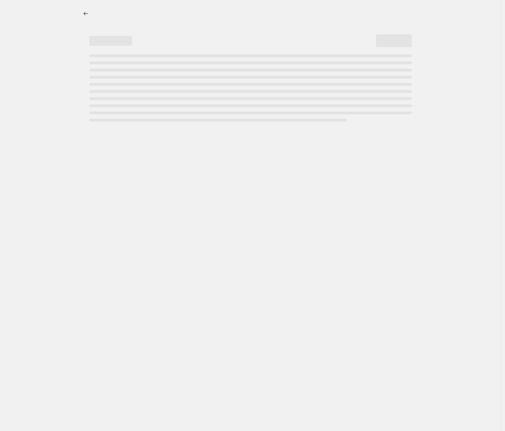
select select "collection"
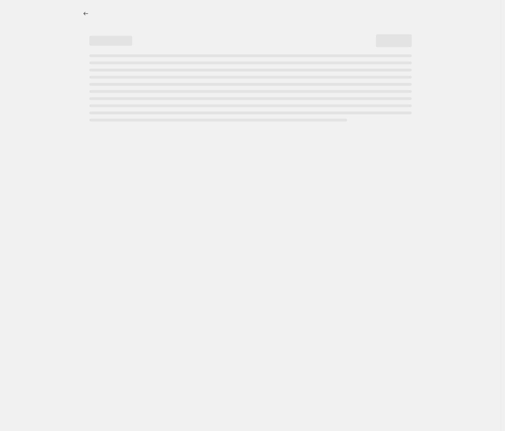
select select "collection"
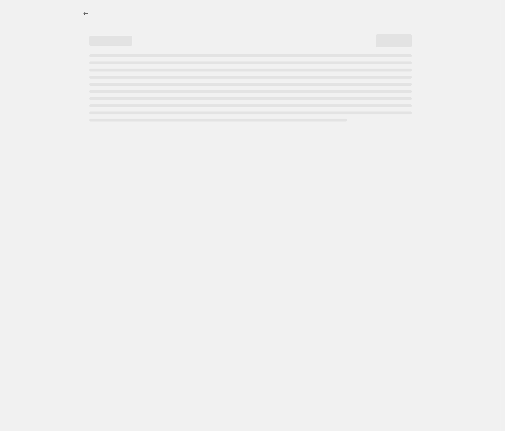
select select "collection"
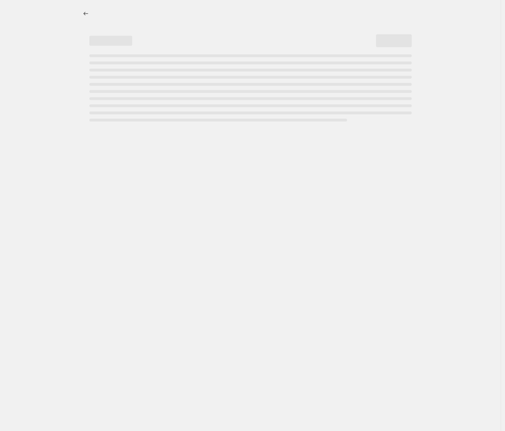
select select "collection"
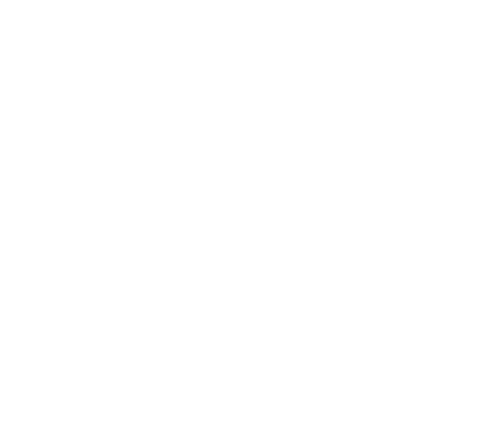
select select "percentage"
select select "collection"
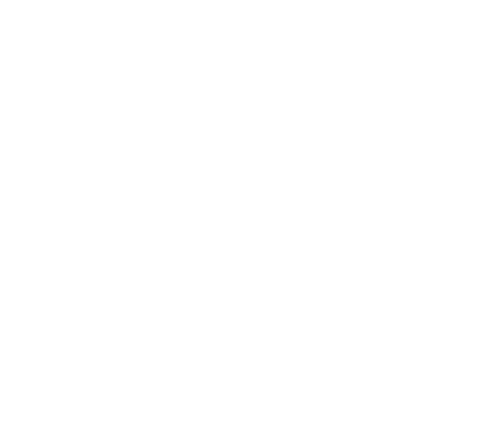
select select "collection"
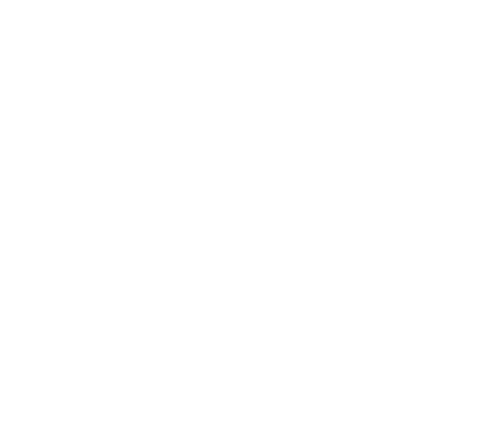
select select "collection"
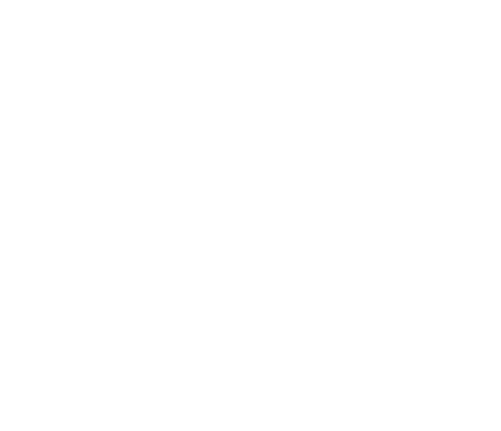
select select "collection"
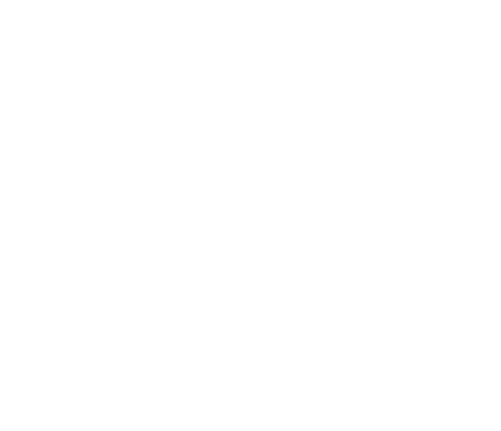
select select "collection"
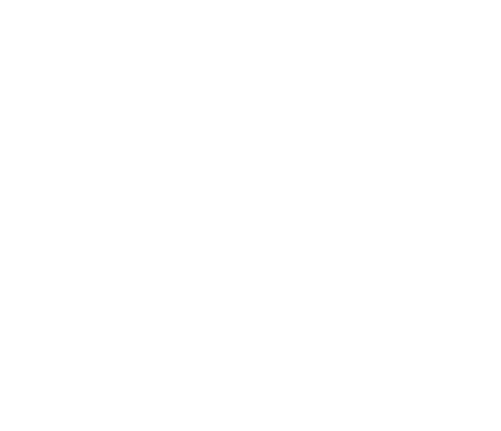
select select "collection"
